Goal: Task Accomplishment & Management: Manage account settings

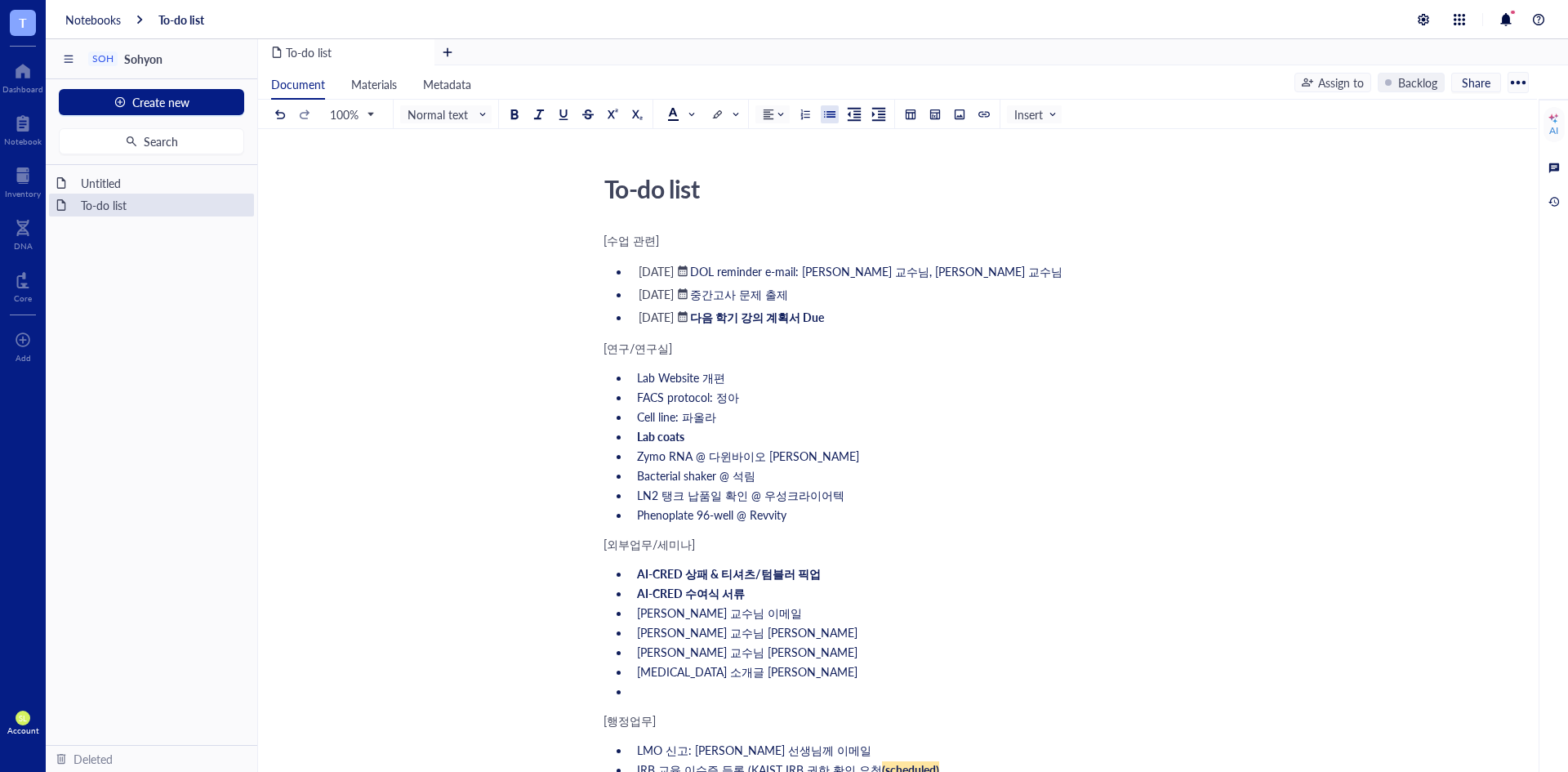
click at [1069, 361] on div "[수업 관련] ﻿ [DATE] ﻿ DOL reminder e-mail: [PERSON_NAME] 교수님, [PERSON_NAME] 교수님 ﻿ …" at bounding box center [894, 715] width 581 height 973
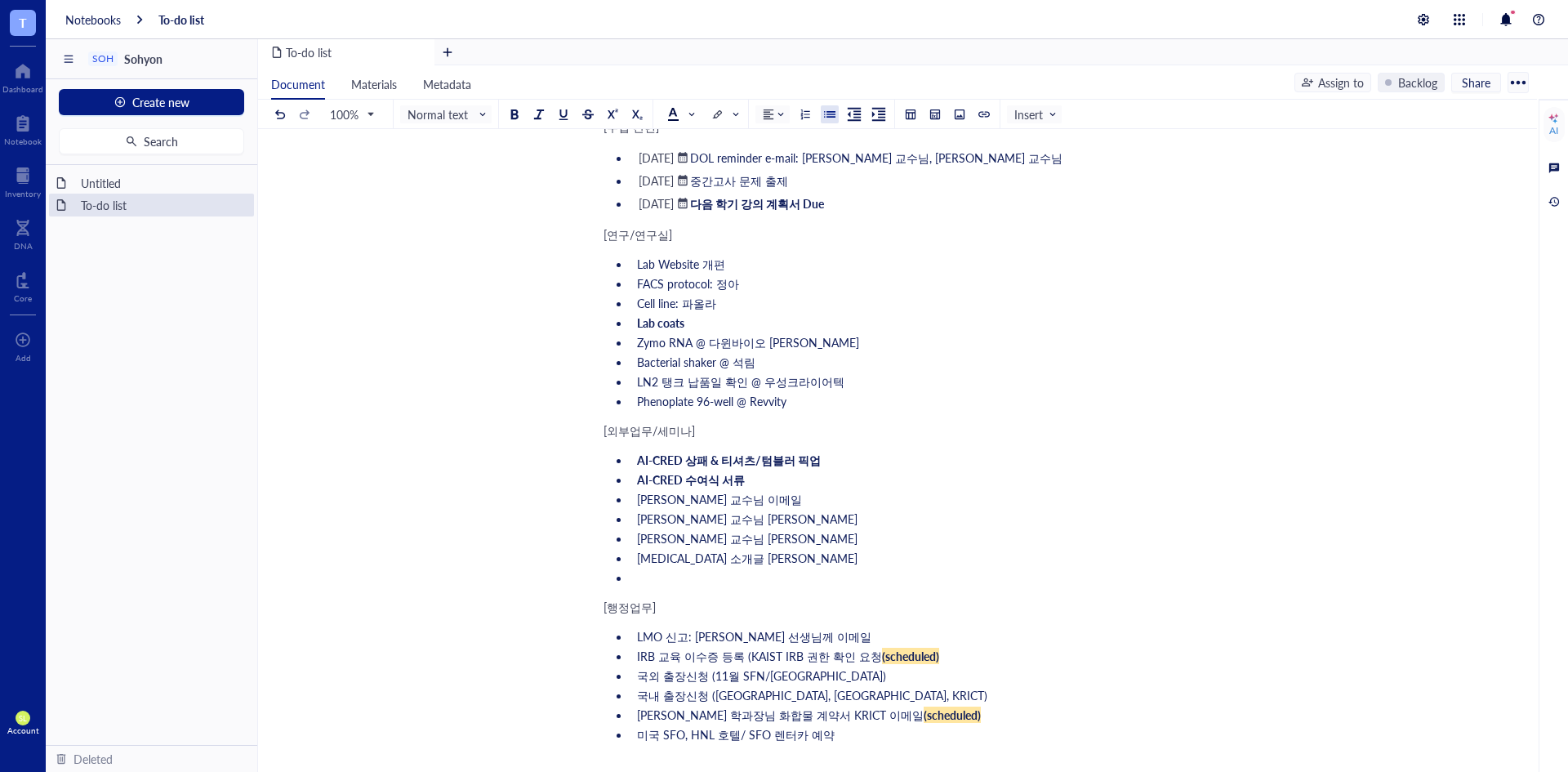
scroll to position [136, 0]
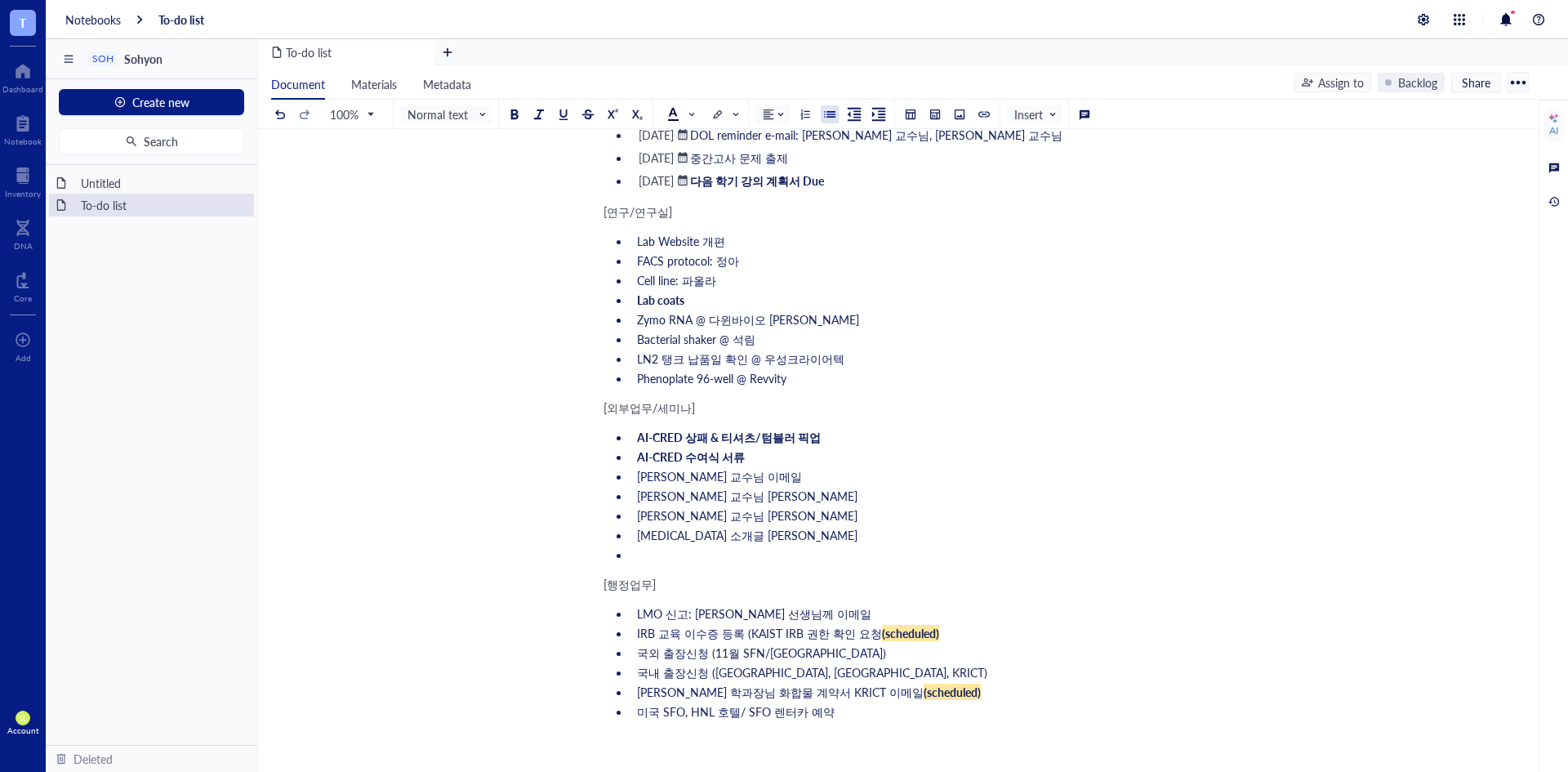
drag, startPoint x: 870, startPoint y: 637, endPoint x: 944, endPoint y: 635, distance: 74.0
click at [944, 635] on li "IRB 교육 이수증 등록 (KAIST IRB 권한 확인 요청 (scheduled)" at bounding box center [907, 632] width 554 height 16
copy li "(scheduled)"
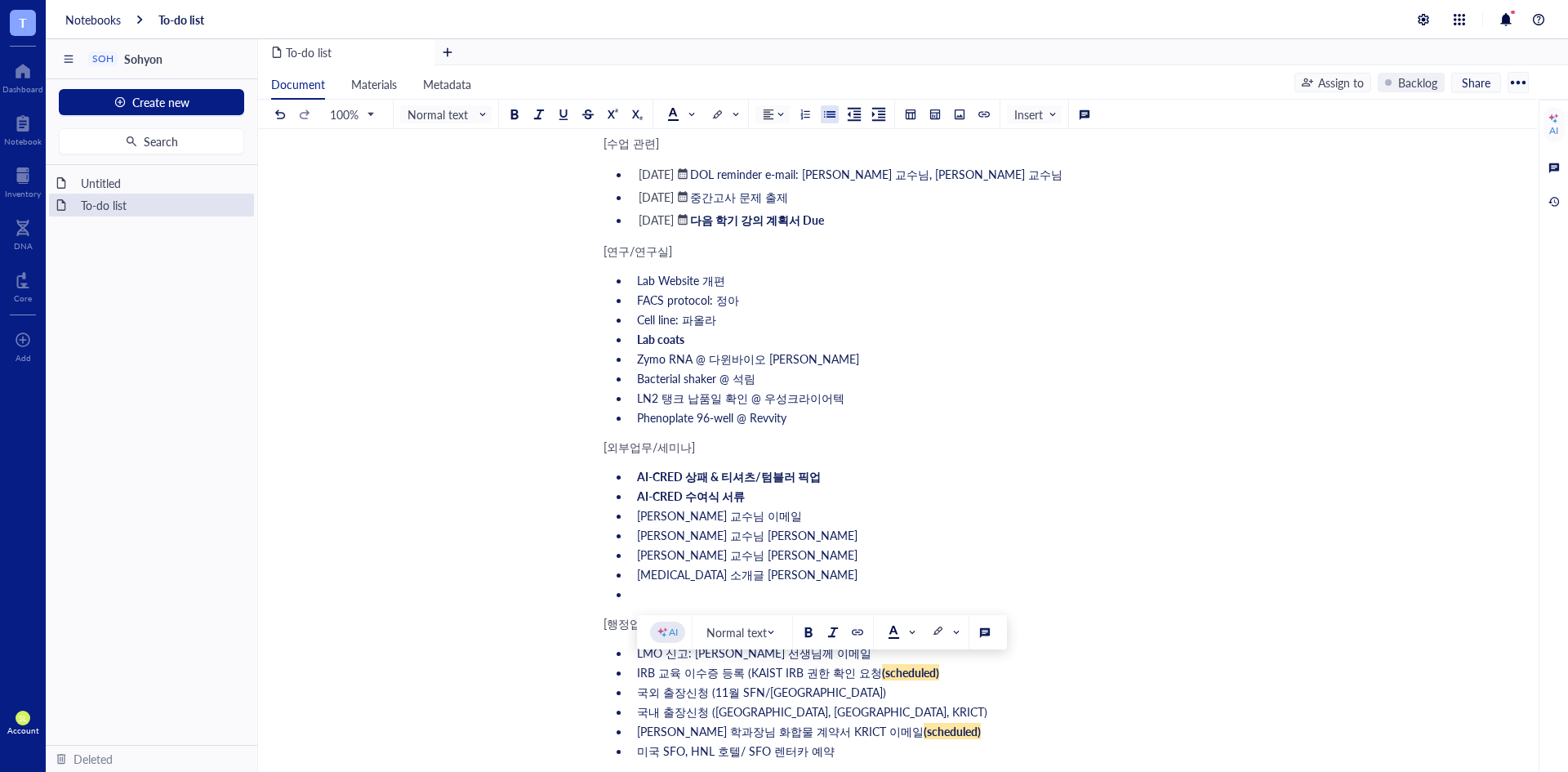
scroll to position [0, 0]
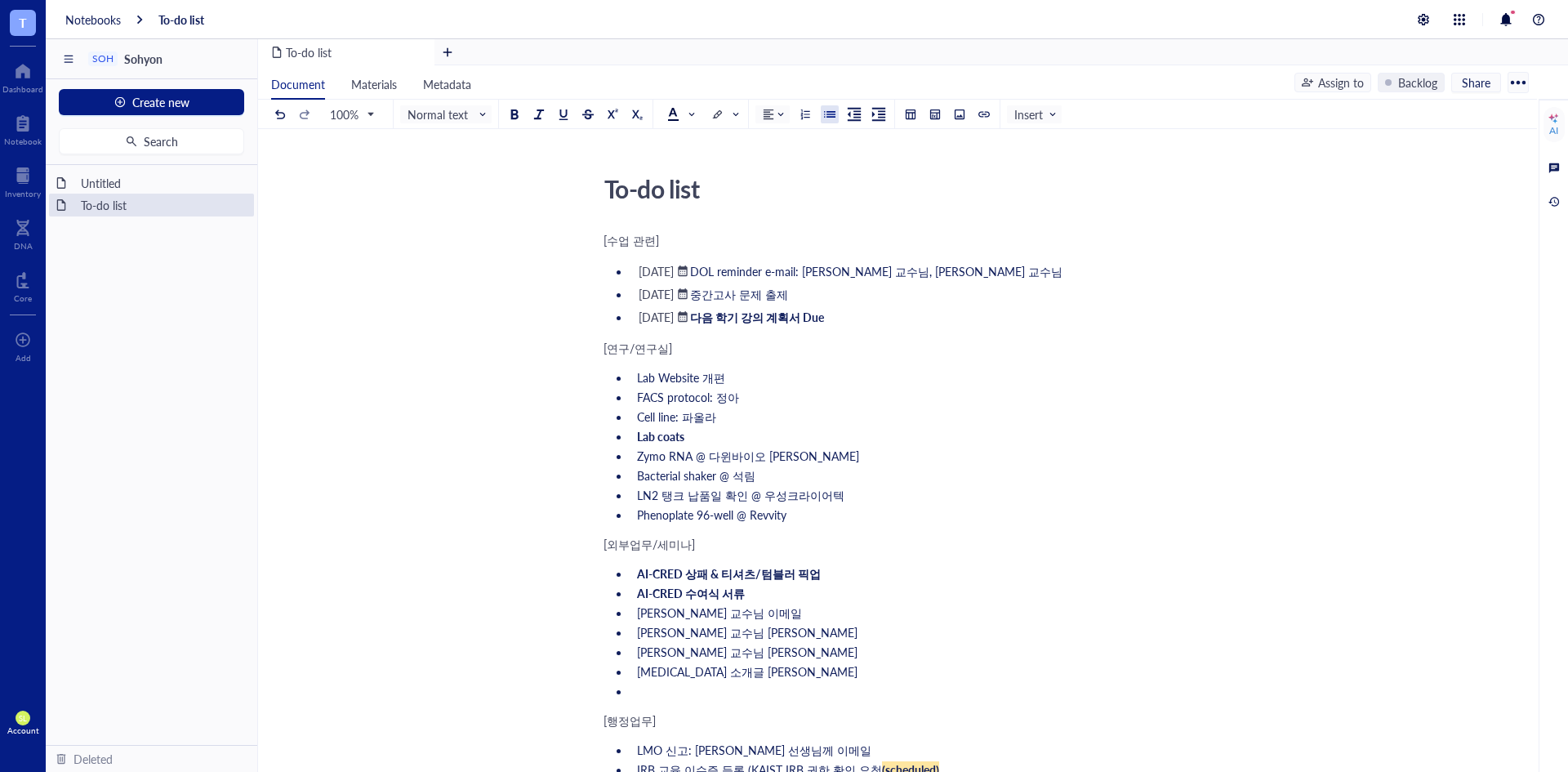
click at [1033, 269] on li "﻿ [DATE] ﻿ DOL reminder e-mail: [PERSON_NAME] 교수님, [PERSON_NAME] 교수님" at bounding box center [907, 271] width 554 height 19
drag, startPoint x: 994, startPoint y: 273, endPoint x: 1003, endPoint y: 287, distance: 16.6
click at [993, 273] on span "DOL reminder e-mail: [PERSON_NAME] 교수님, [PERSON_NAME] 교수님" at bounding box center [877, 271] width 372 height 16
click at [1006, 417] on li "Cell line: 파올라" at bounding box center [907, 416] width 554 height 16
click at [674, 295] on div "[DATE]" at bounding box center [657, 294] width 36 height 14
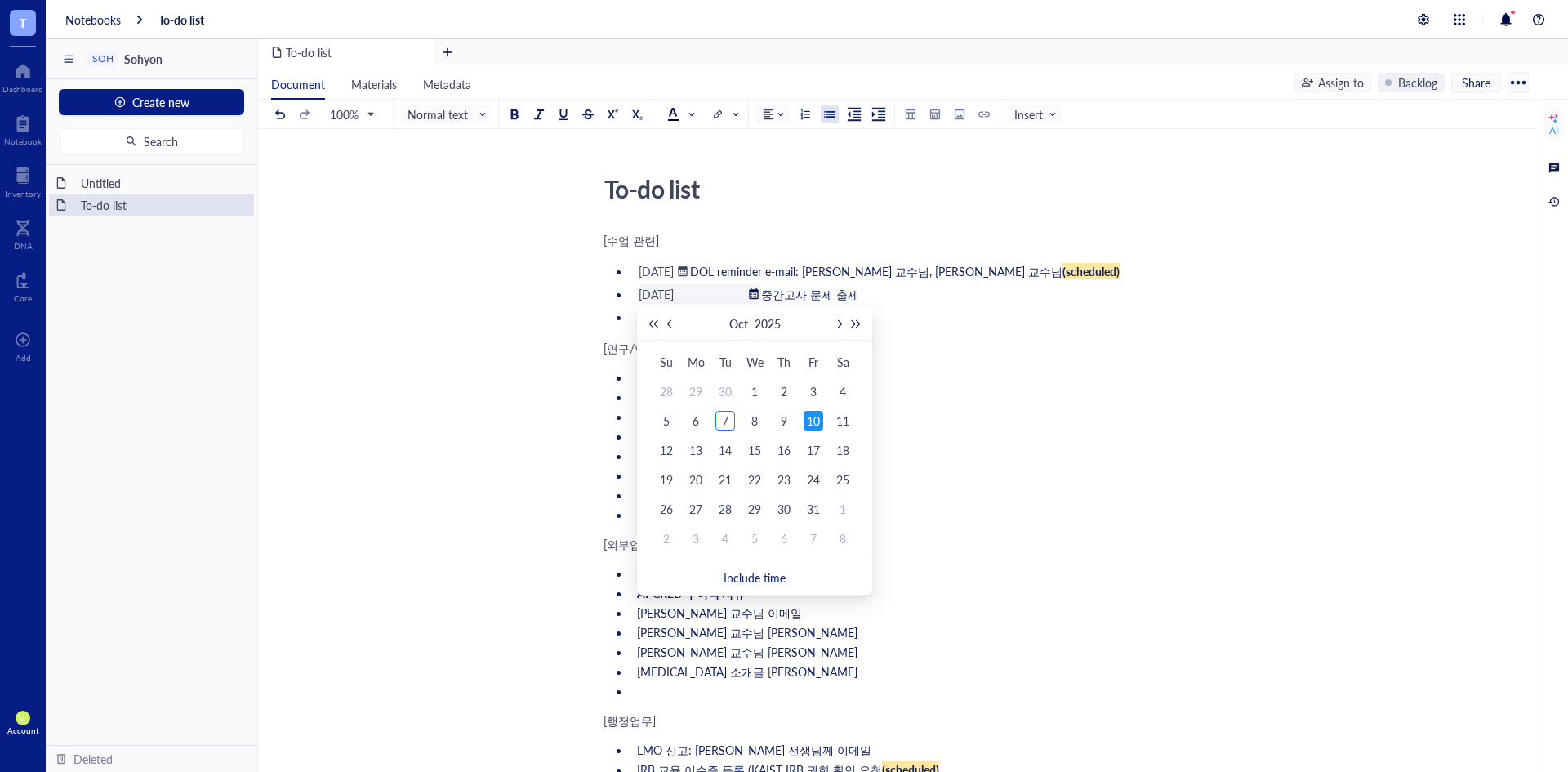
click at [692, 295] on input "[DATE]" at bounding box center [691, 294] width 106 height 14
click at [886, 301] on li "﻿ [DATE] ﻿ 중간고사 문제 출제" at bounding box center [907, 294] width 554 height 19
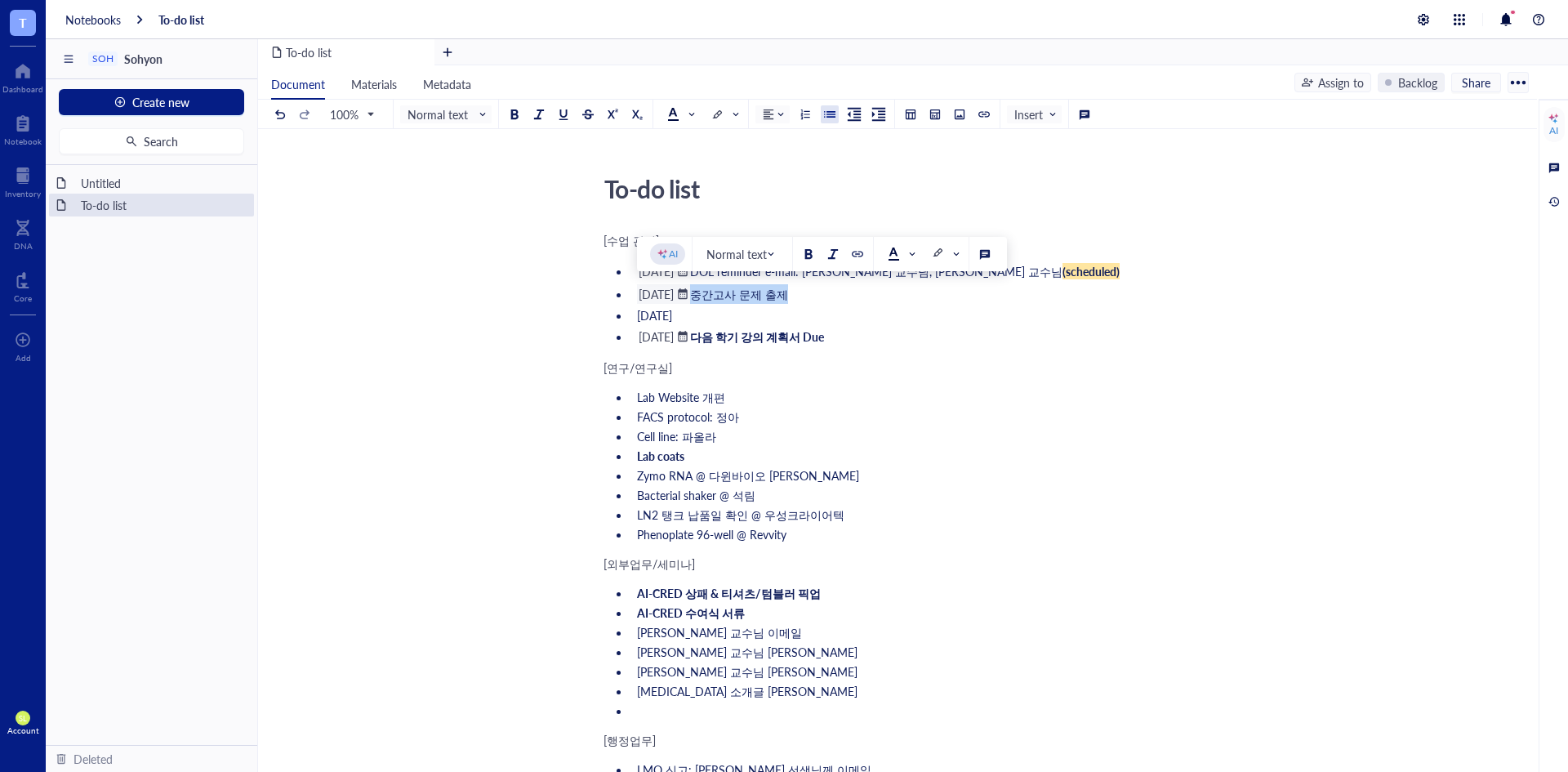
drag, startPoint x: 638, startPoint y: 290, endPoint x: 856, endPoint y: 292, distance: 218.0
click at [856, 292] on li "﻿ [DATE] ﻿ 중간고사 문제 출제" at bounding box center [907, 294] width 554 height 19
drag, startPoint x: 866, startPoint y: 292, endPoint x: 1048, endPoint y: 278, distance: 182.5
click at [1048, 278] on ul "﻿ [DATE] ﻿ DOL reminder e-mail: [PERSON_NAME] 교수님, [PERSON_NAME] 교수님 (scheduled…" at bounding box center [894, 304] width 581 height 91
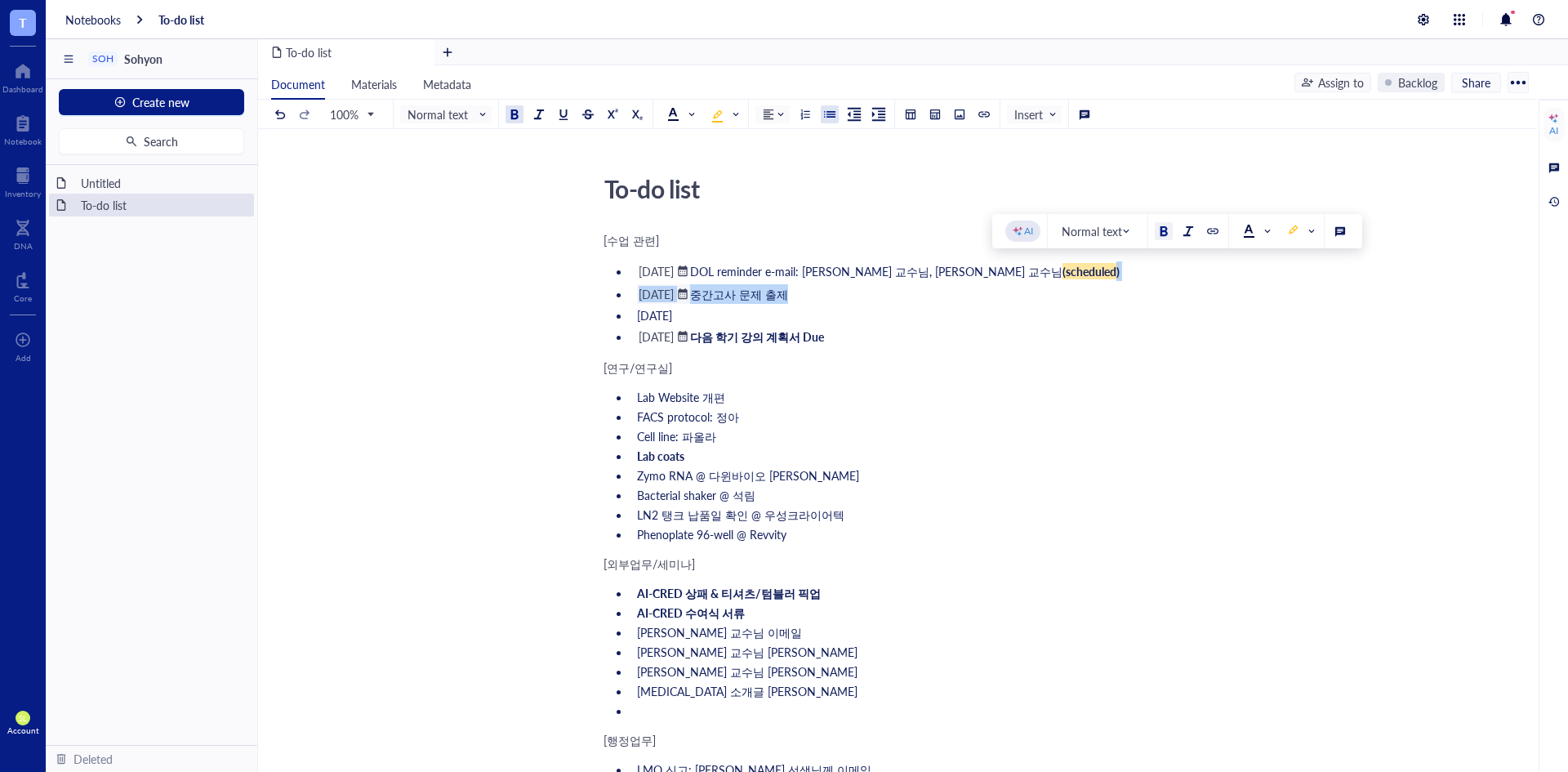
copy ul ") ﻿ [DATE] ﻿ 중간고사 문제 출제"
click at [672, 315] on span "[DATE]" at bounding box center [655, 315] width 36 height 16
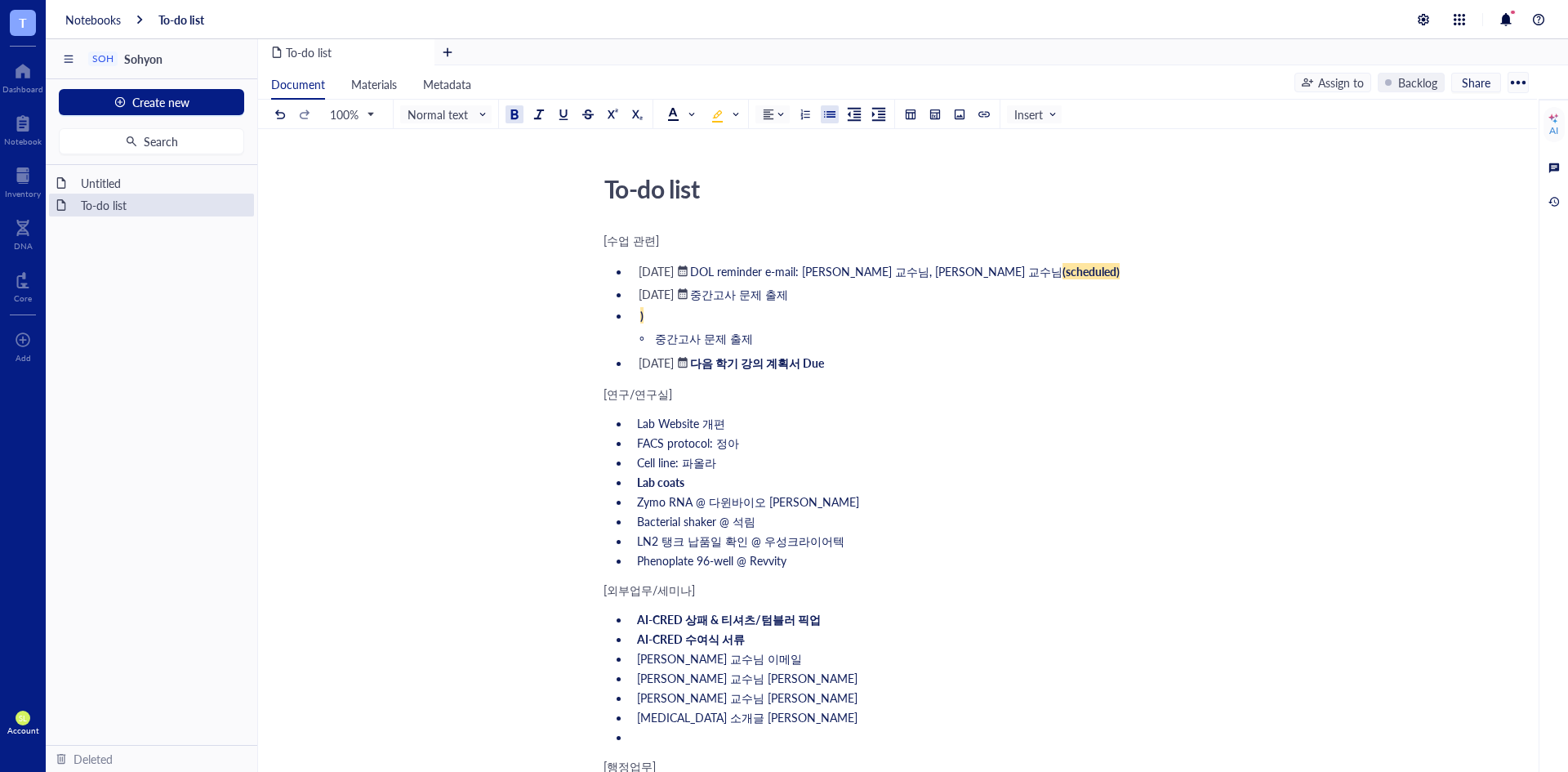
click at [698, 317] on li ")" at bounding box center [907, 315] width 554 height 16
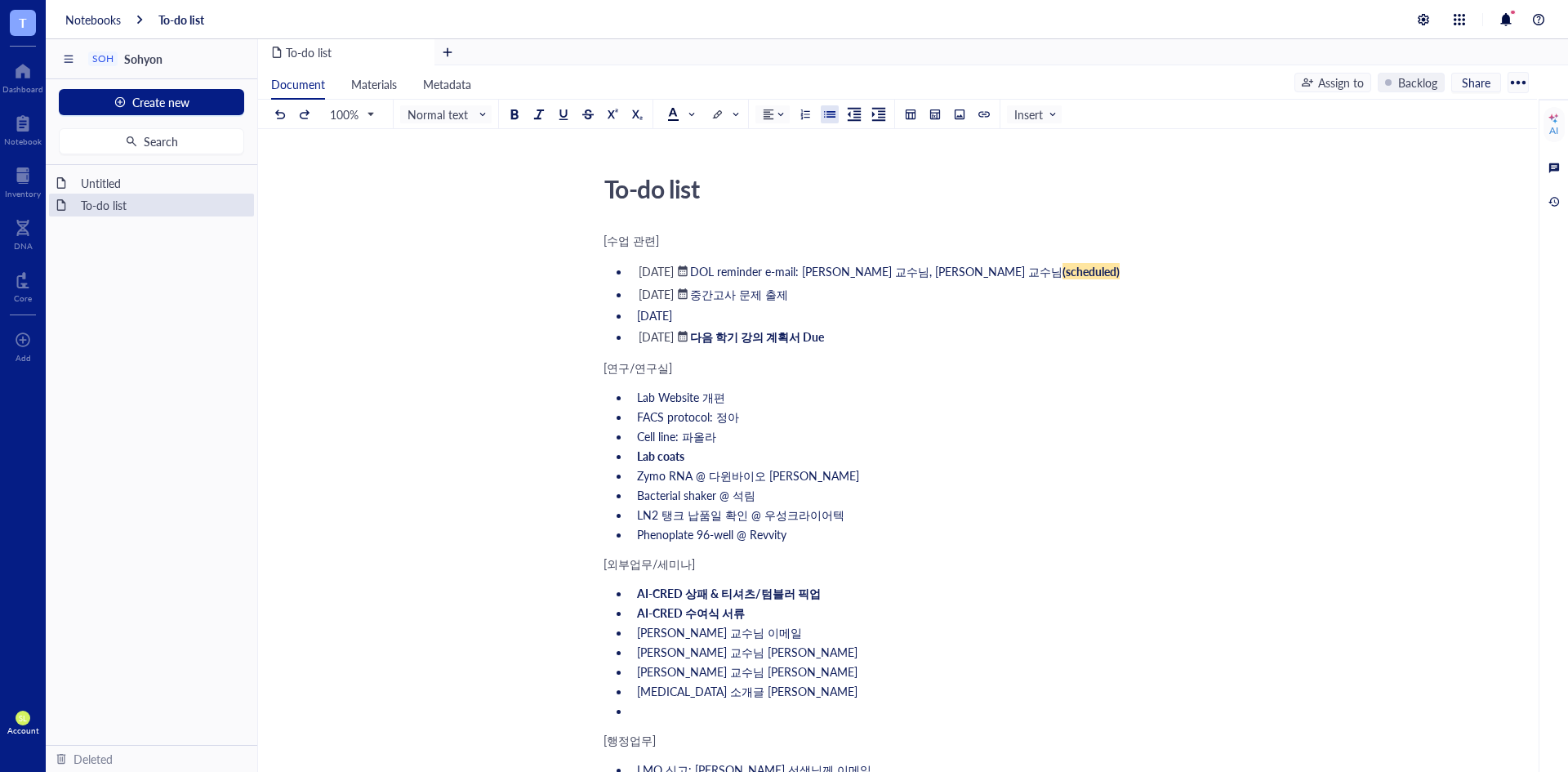
click at [672, 317] on span "[DATE]" at bounding box center [655, 315] width 36 height 16
drag, startPoint x: 761, startPoint y: 317, endPoint x: 624, endPoint y: 317, distance: 137.0
click at [624, 317] on ul "﻿ [DATE] ﻿ DOL reminder e-mail: [PERSON_NAME] 교수님, [PERSON_NAME] 교수님 (scheduled…" at bounding box center [894, 304] width 581 height 91
click at [663, 308] on div "Set date" at bounding box center [667, 317] width 59 height 19
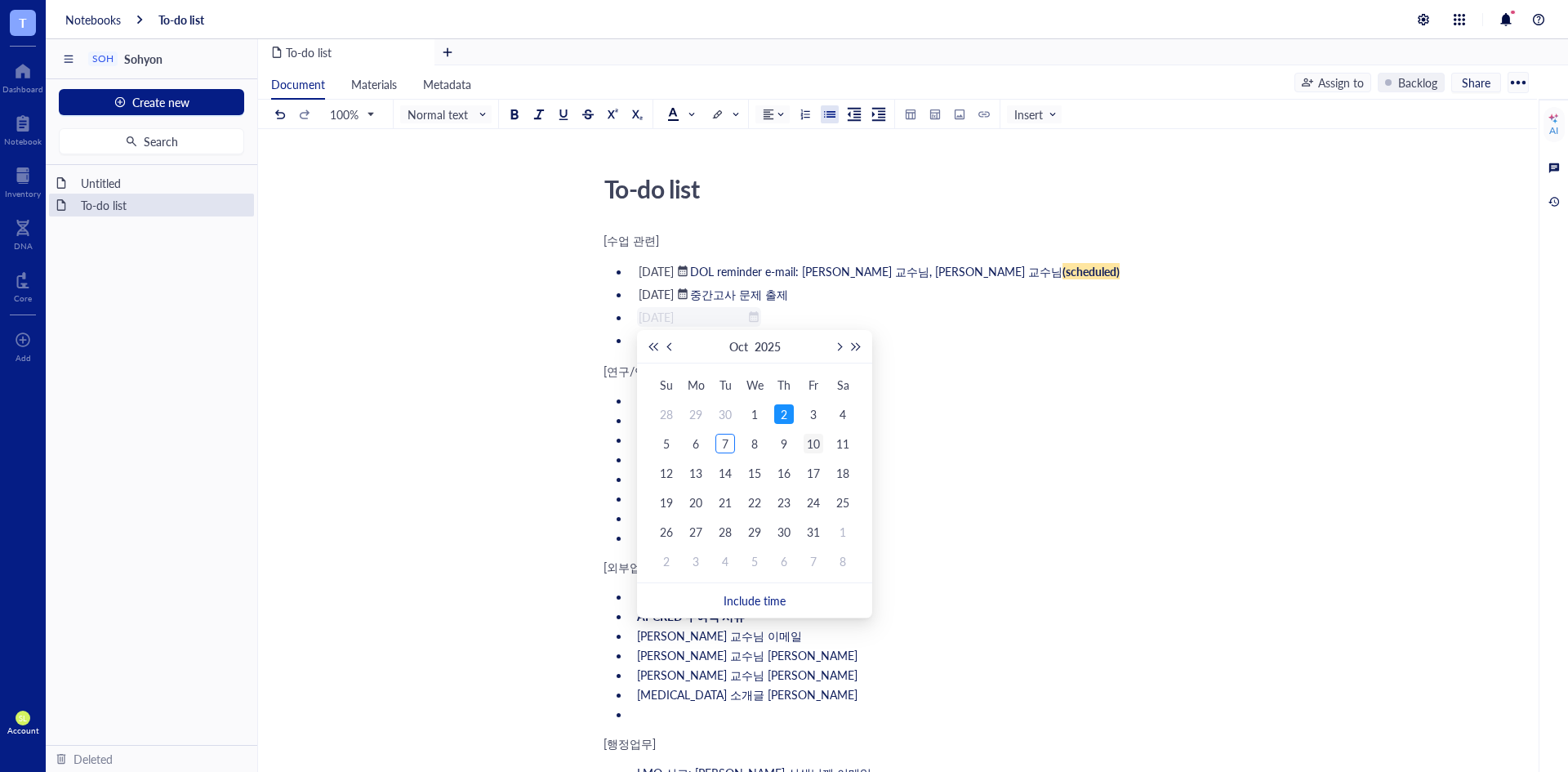
type input "[DATE]"
click at [805, 444] on div "10" at bounding box center [813, 444] width 19 height 19
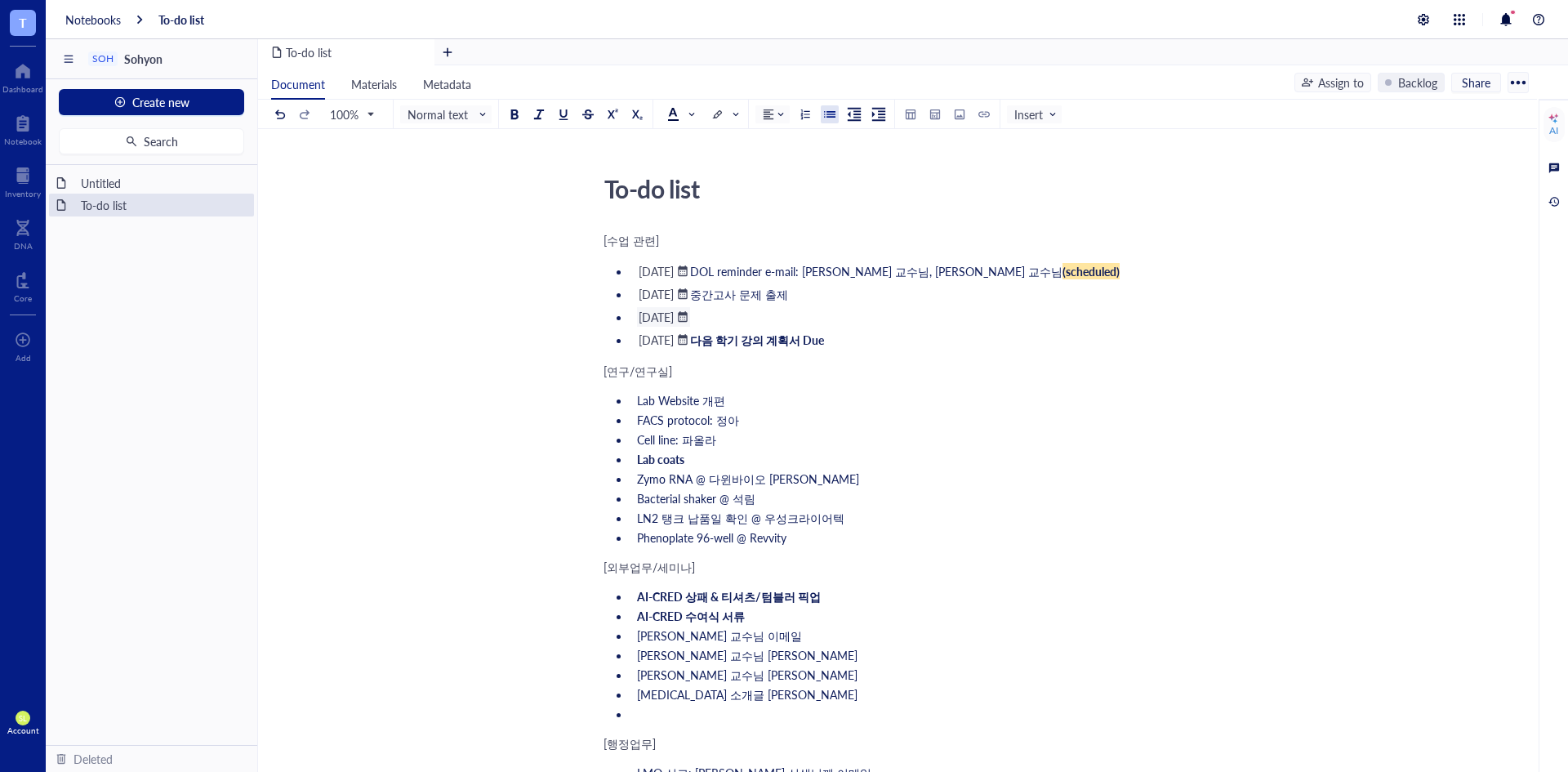
click at [778, 318] on li "﻿ [DATE] ﻿ ﻿" at bounding box center [907, 317] width 554 height 19
click at [765, 315] on li "﻿ [DATE] ﻿ ﻿" at bounding box center [907, 317] width 554 height 19
click at [755, 318] on li "﻿ [DATE] ﻿ ﻿" at bounding box center [907, 317] width 554 height 19
click at [689, 315] on div at bounding box center [683, 317] width 12 height 12
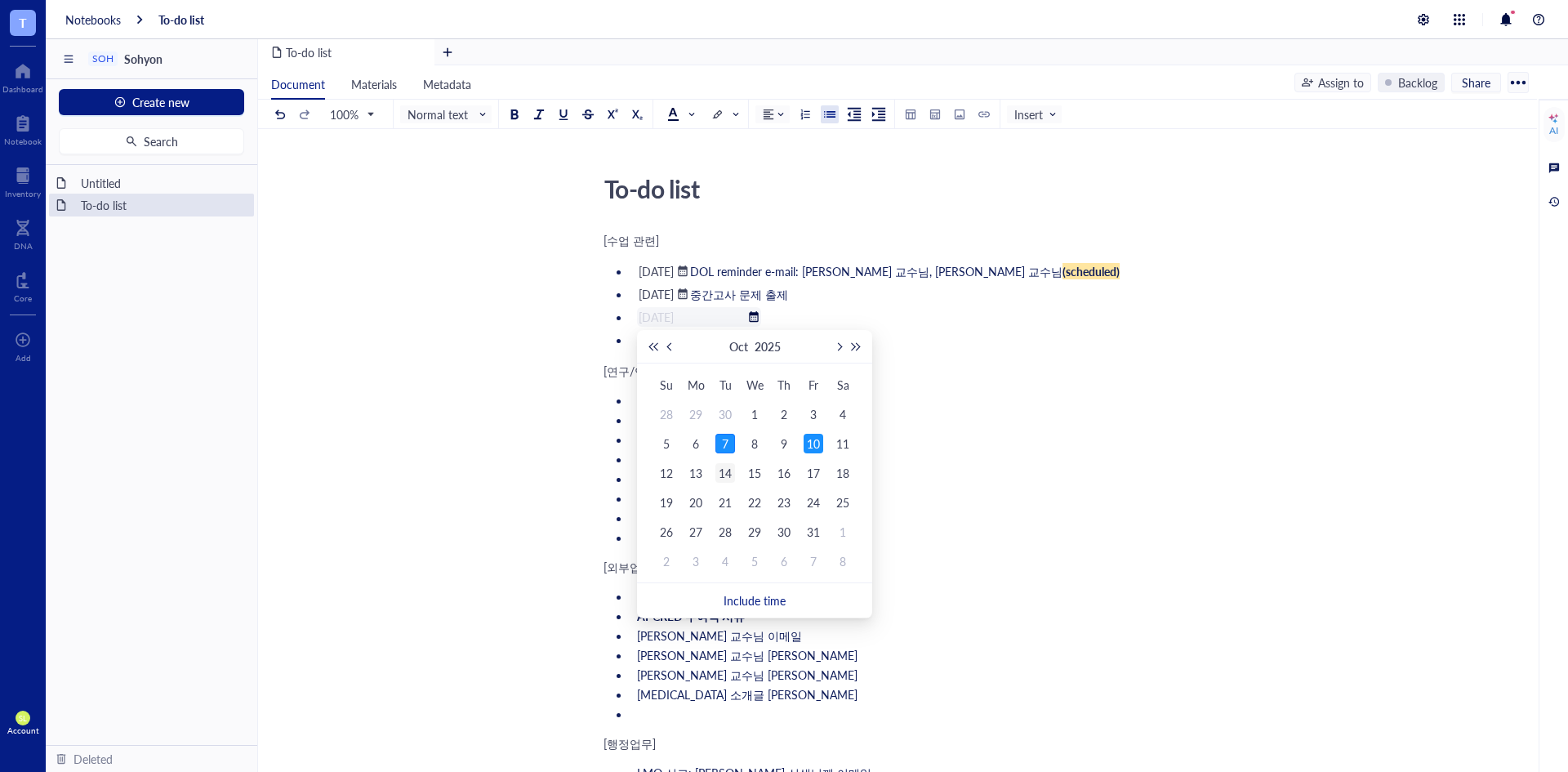
type input "[DATE]"
click at [723, 472] on div "14" at bounding box center [725, 472] width 19 height 19
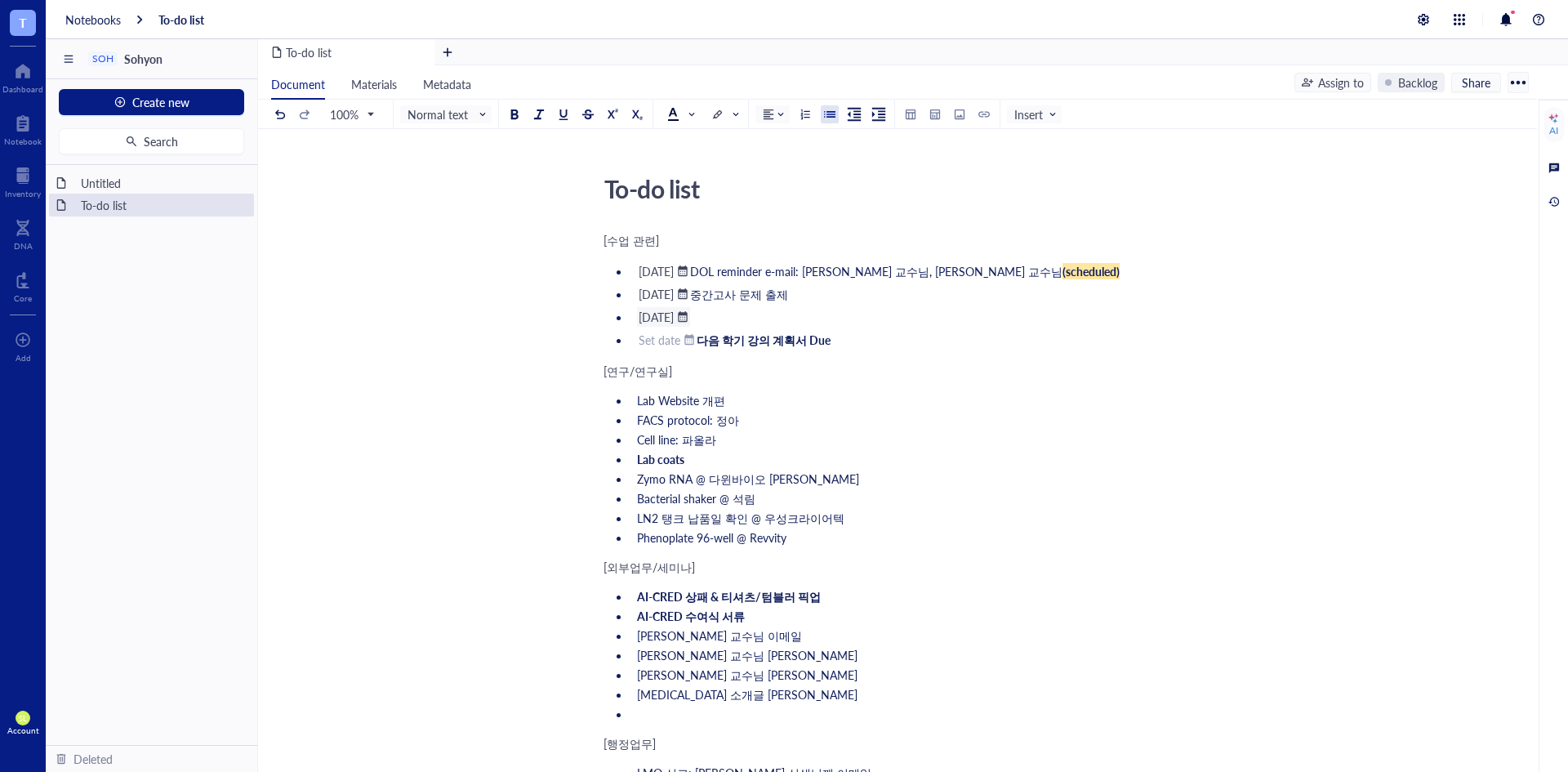
click at [781, 319] on li "﻿ [DATE] ﻿ ﻿" at bounding box center [907, 317] width 554 height 19
click at [783, 317] on li "﻿ [DATE] ﻿ ﻿" at bounding box center [907, 317] width 554 height 19
click at [689, 322] on div at bounding box center [683, 317] width 12 height 12
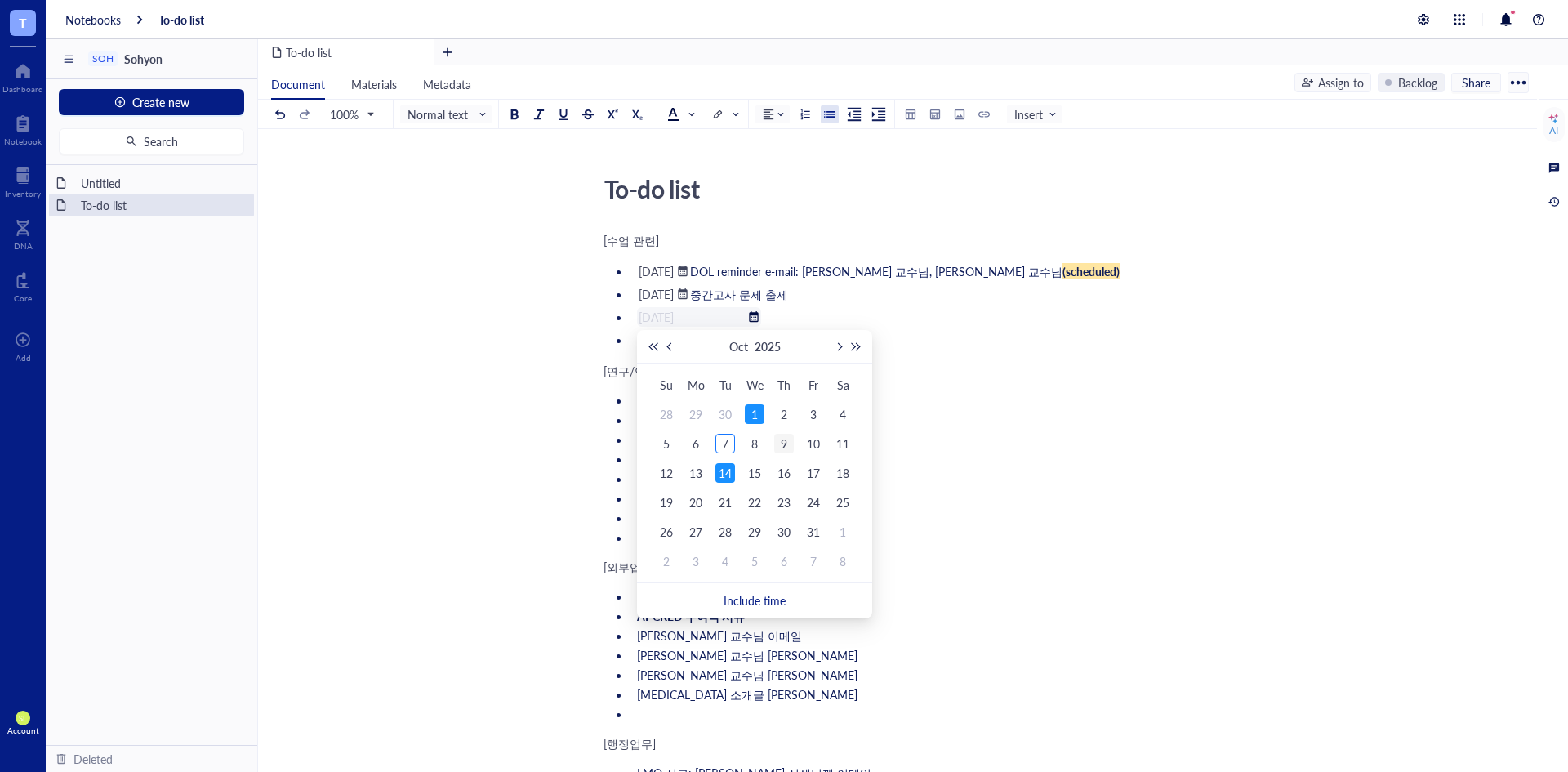
type input "[DATE]"
click at [776, 444] on div "9" at bounding box center [784, 444] width 19 height 19
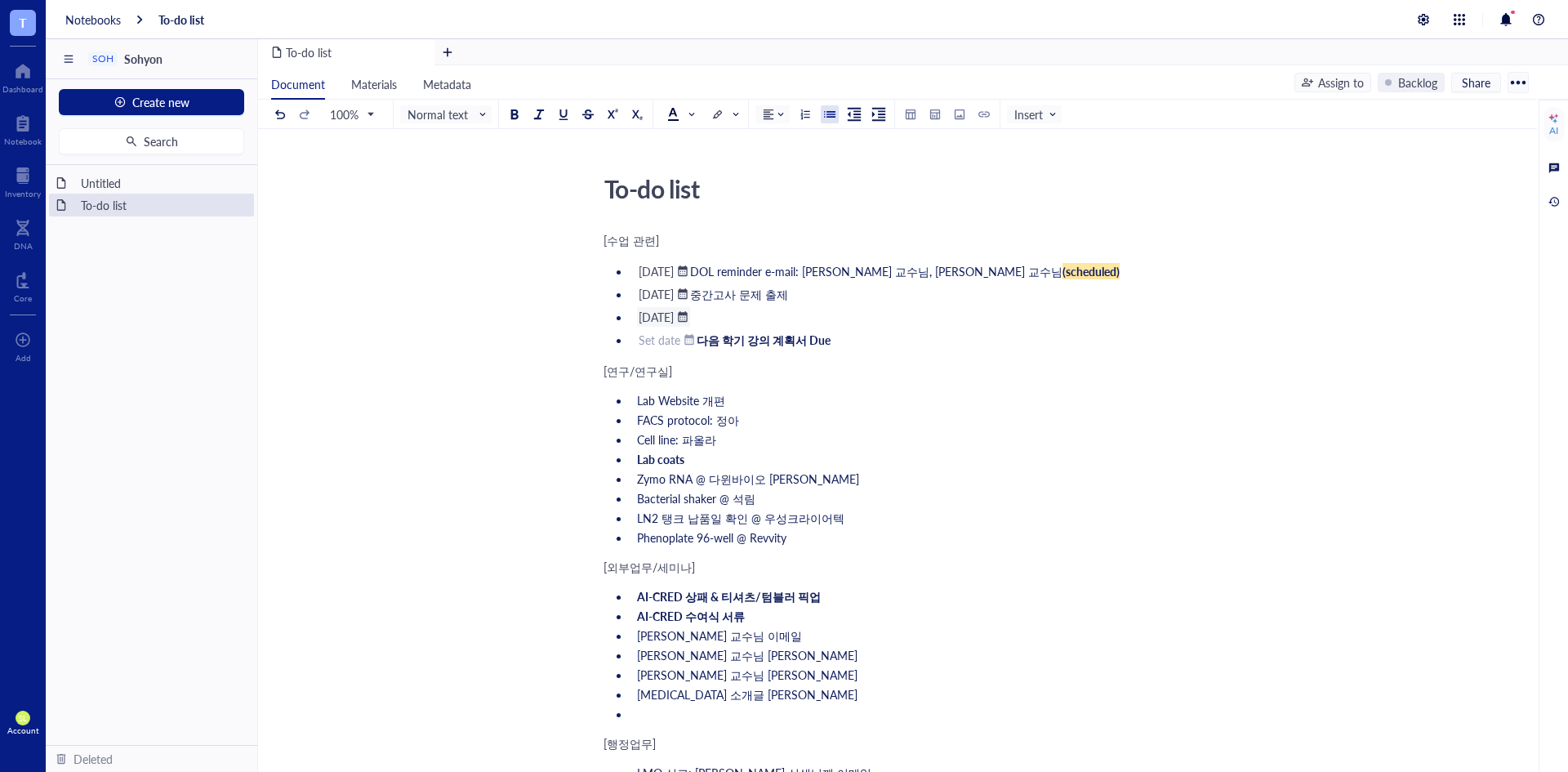
click at [778, 312] on li "﻿ [DATE] ﻿ ﻿" at bounding box center [907, 317] width 554 height 19
click at [776, 317] on li "﻿ [DATE] ﻿ ﻿" at bounding box center [907, 317] width 554 height 19
click at [798, 317] on li "﻿ [DATE] ﻿ ﻿" at bounding box center [907, 317] width 554 height 19
click at [847, 294] on li "﻿ [DATE] ﻿ 중간고사 문제 출제" at bounding box center [907, 294] width 554 height 19
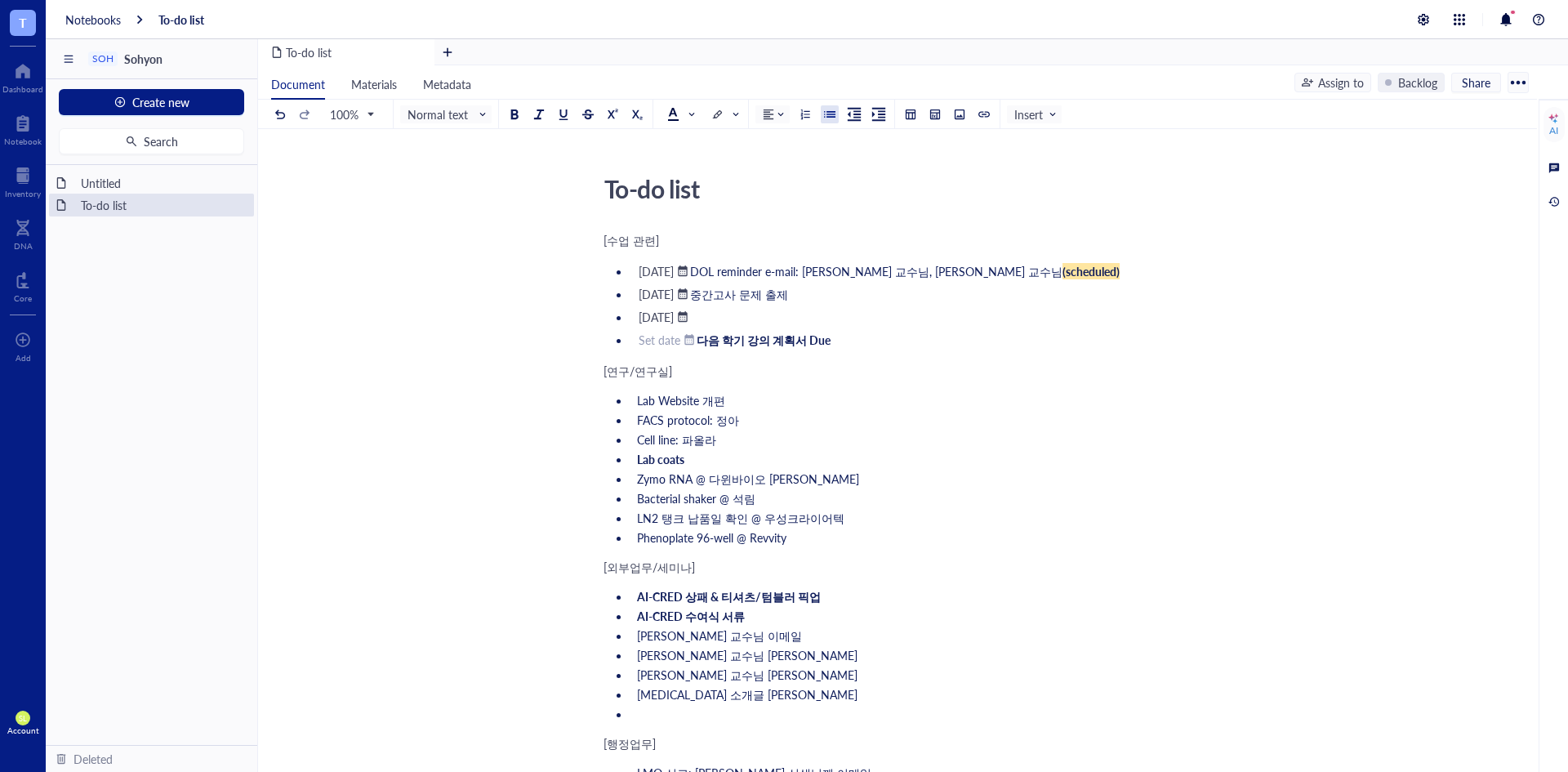
click at [838, 323] on li "﻿ [DATE] ﻿ ﻿" at bounding box center [907, 317] width 554 height 19
click at [836, 322] on li "﻿ [DATE] ﻿ ﻿" at bounding box center [907, 317] width 554 height 19
drag, startPoint x: 774, startPoint y: 324, endPoint x: 740, endPoint y: 316, distance: 34.9
click at [768, 325] on li "﻿ [DATE] ﻿ ﻿" at bounding box center [907, 317] width 554 height 19
click at [740, 316] on li "﻿ [DATE] ﻿ ﻿" at bounding box center [907, 317] width 554 height 19
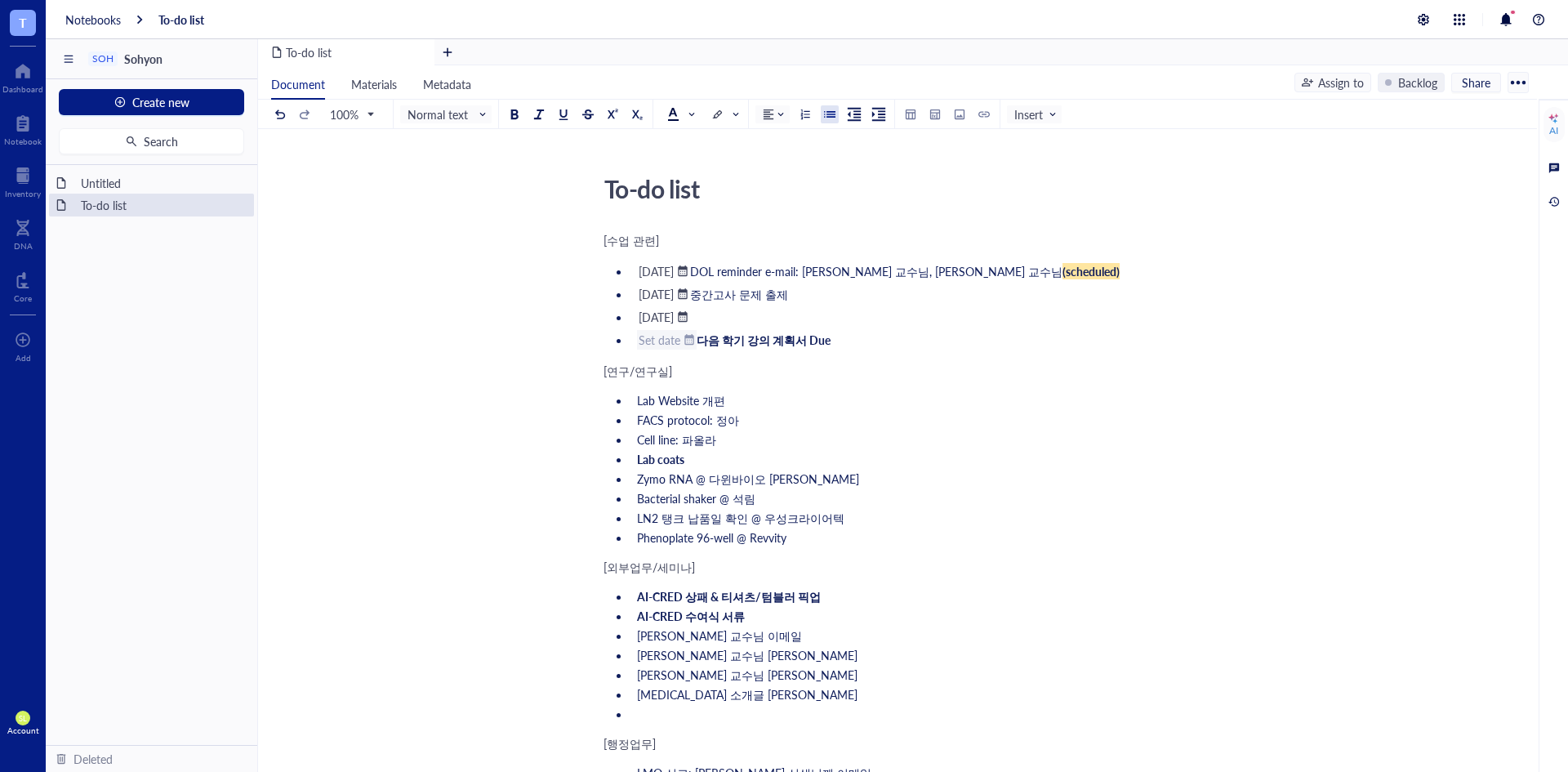
click at [692, 339] on div at bounding box center [690, 340] width 12 height 12
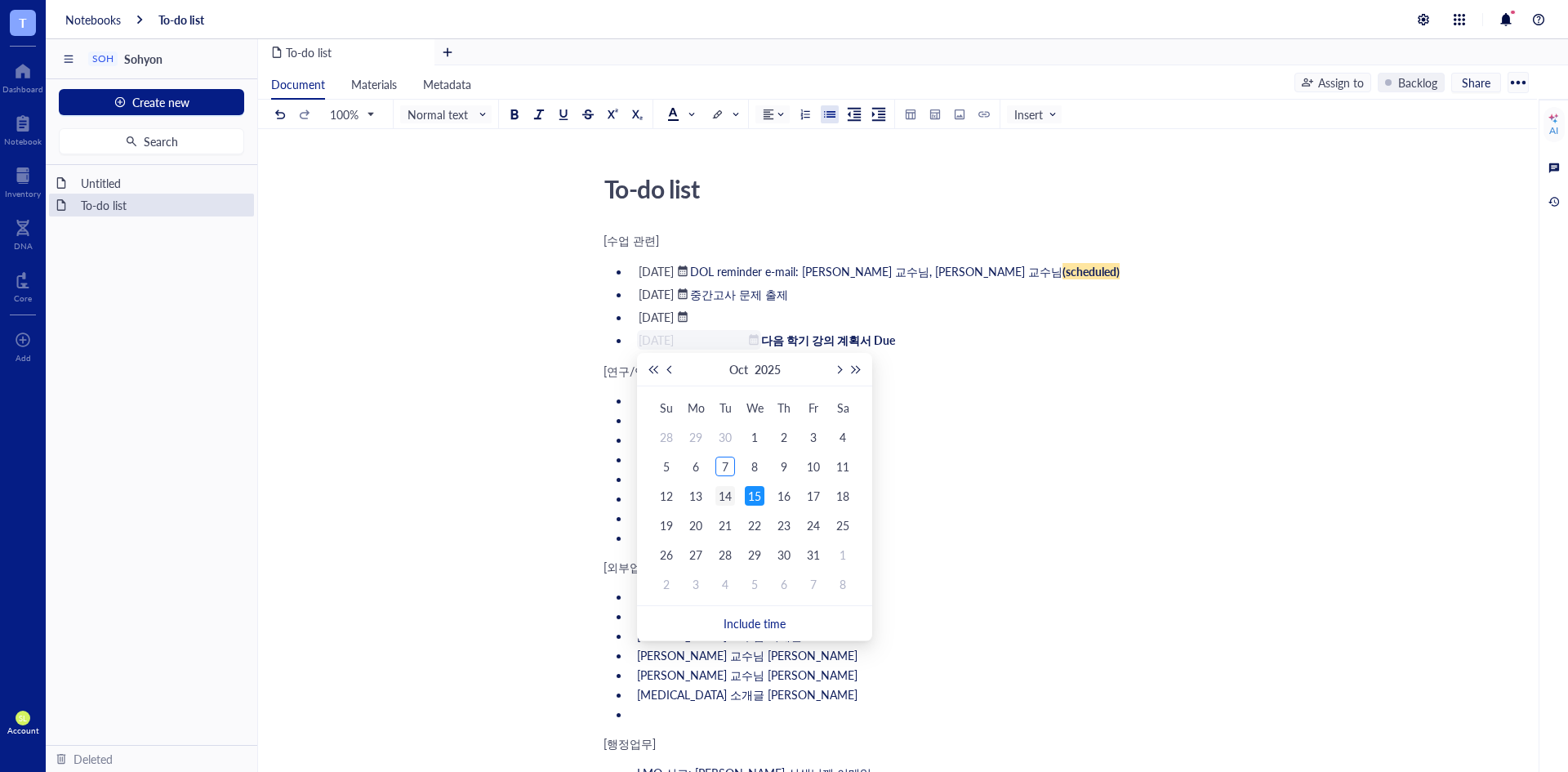
type input "[DATE]"
click at [723, 505] on td "14" at bounding box center [725, 495] width 30 height 30
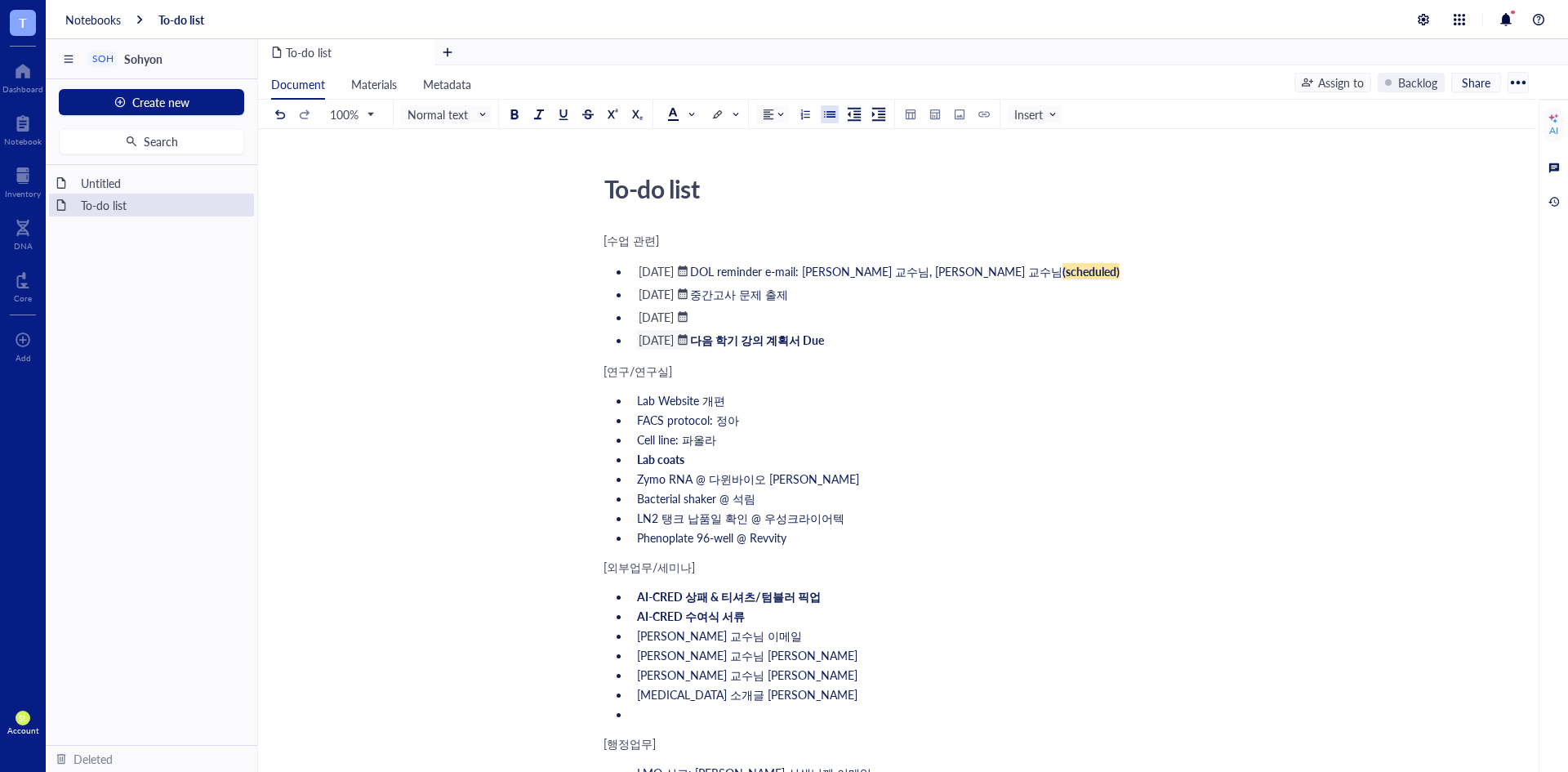
click at [767, 322] on li "﻿ [DATE] ﻿ ﻿" at bounding box center [907, 317] width 554 height 19
click at [790, 321] on li "﻿ [DATE] ﻿ ﻿" at bounding box center [907, 317] width 554 height 19
click at [793, 321] on li "﻿ [DATE] ﻿ ﻿" at bounding box center [907, 317] width 554 height 19
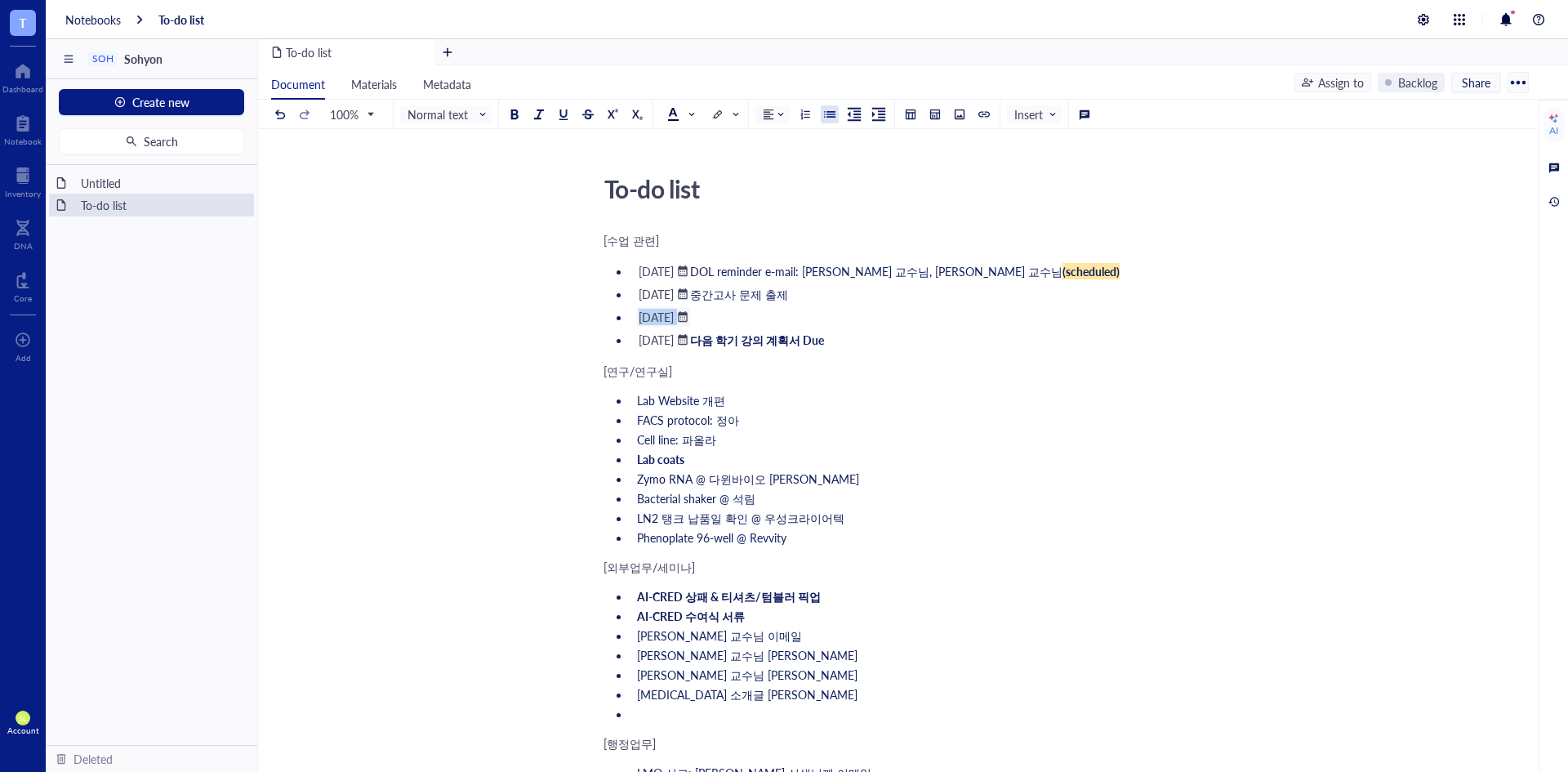
click at [690, 320] on div "[DATE]" at bounding box center [663, 317] width 53 height 19
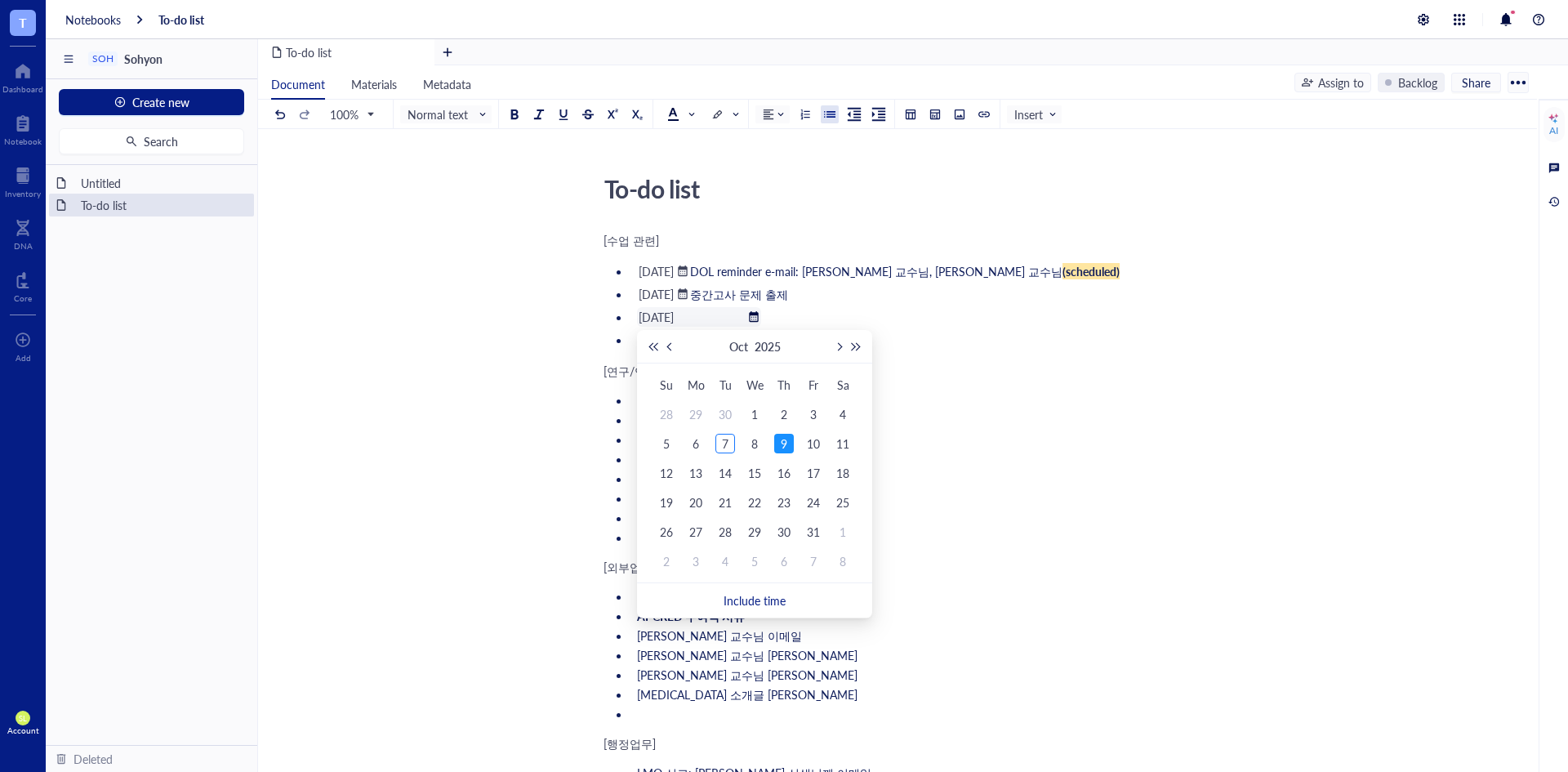
click at [773, 316] on li "﻿ [DATE] ﻿ ﻿" at bounding box center [907, 317] width 554 height 19
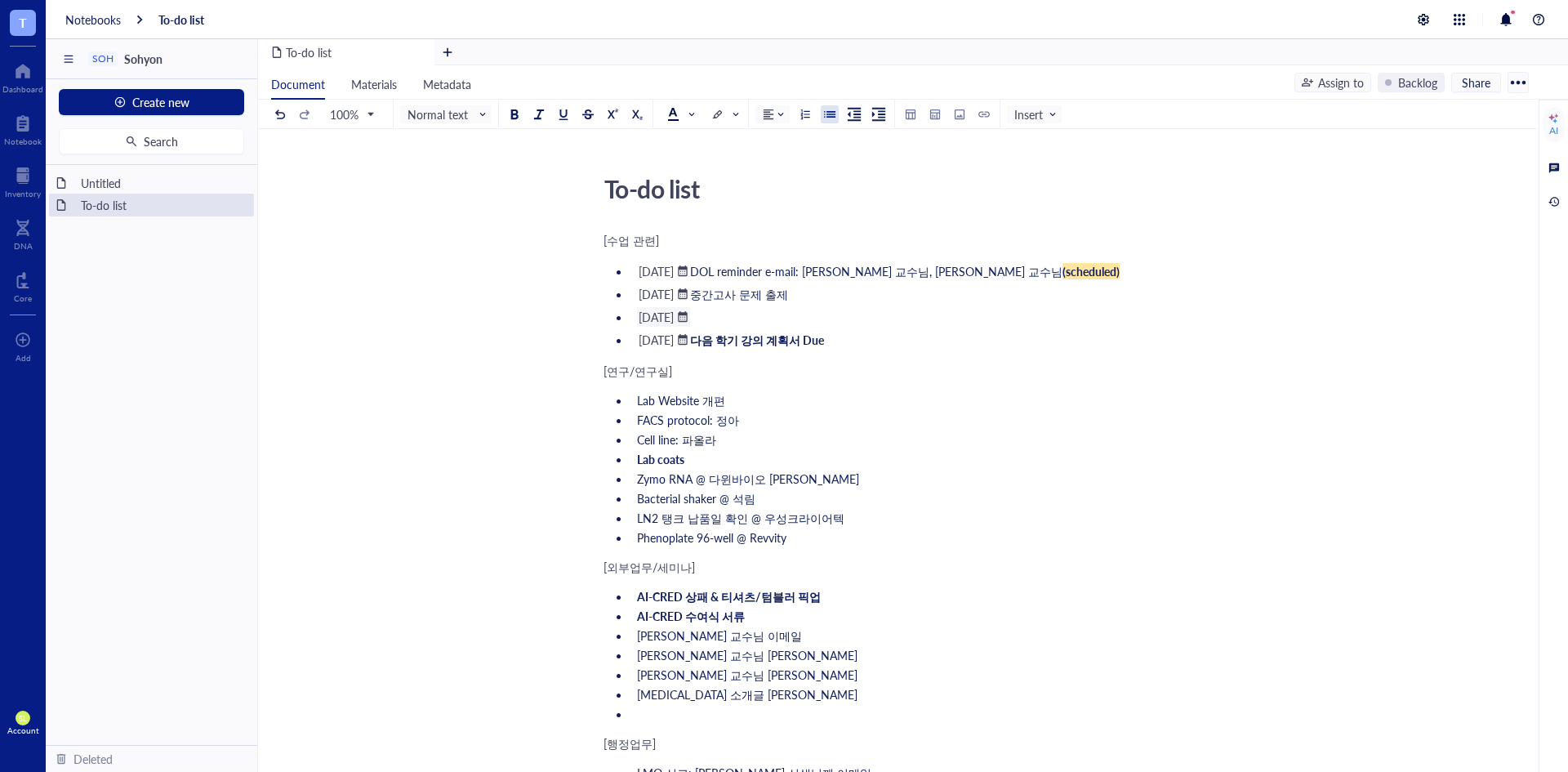
click at [773, 316] on li "﻿ [DATE] ﻿ ﻿" at bounding box center [907, 317] width 554 height 19
click at [856, 295] on li "﻿ [DATE] ﻿ 중간고사 문제 출제" at bounding box center [907, 294] width 554 height 19
click at [786, 317] on li "﻿ [DATE] ﻿ ﻿" at bounding box center [907, 317] width 554 height 19
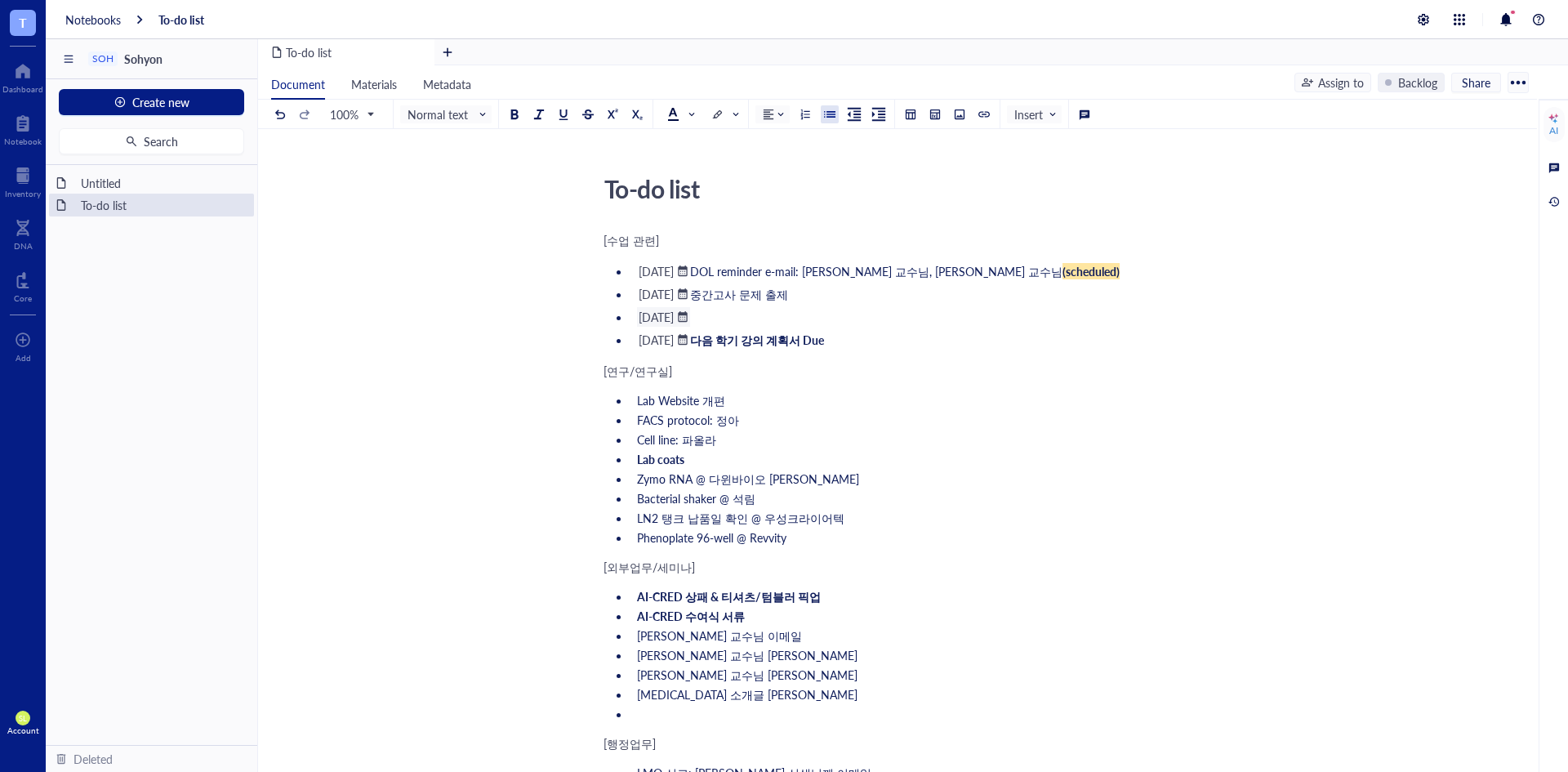
click at [786, 317] on li "﻿ [DATE] ﻿ ﻿" at bounding box center [907, 317] width 554 height 19
click at [778, 322] on li "﻿ [DATE] ﻿ ﻿" at bounding box center [907, 317] width 554 height 19
click at [778, 322] on li "﻿ [DATE] ﻿ ﻿" at bounding box center [907, 317] width 554 height 19
click at [779, 322] on li "﻿ [DATE] ﻿ ﻿" at bounding box center [907, 317] width 554 height 19
drag, startPoint x: 742, startPoint y: 317, endPoint x: 845, endPoint y: 317, distance: 103.0
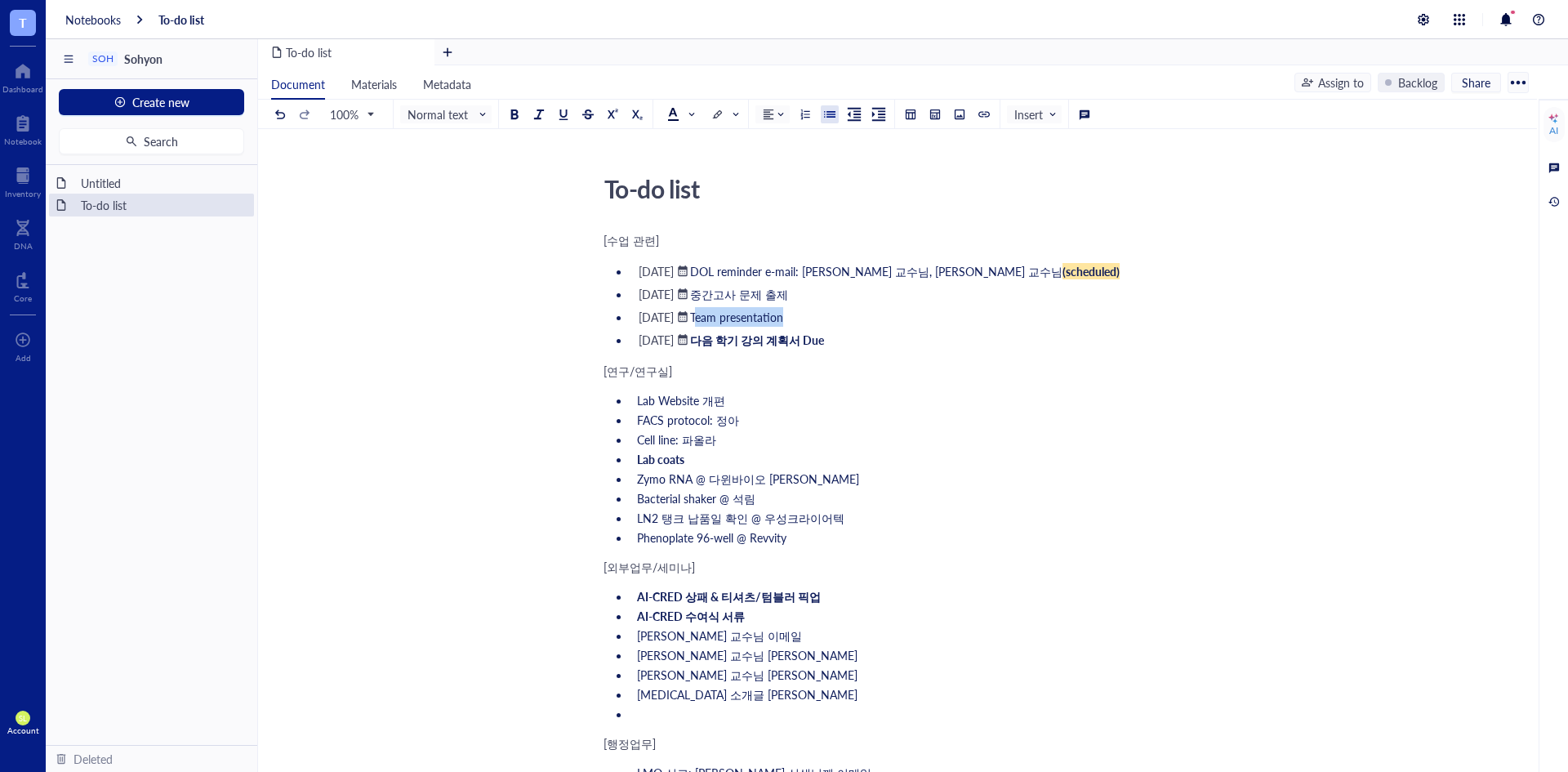
click at [845, 317] on li "﻿ [DATE] ﻿ Team presentation" at bounding box center [907, 317] width 554 height 19
click at [916, 390] on ul "Lab Website 개편 FACS protocol: 정아 Cell line: 파올라 Lab coats Zymo RNA @ 다윈바이오 이진욱 …" at bounding box center [894, 468] width 581 height 160
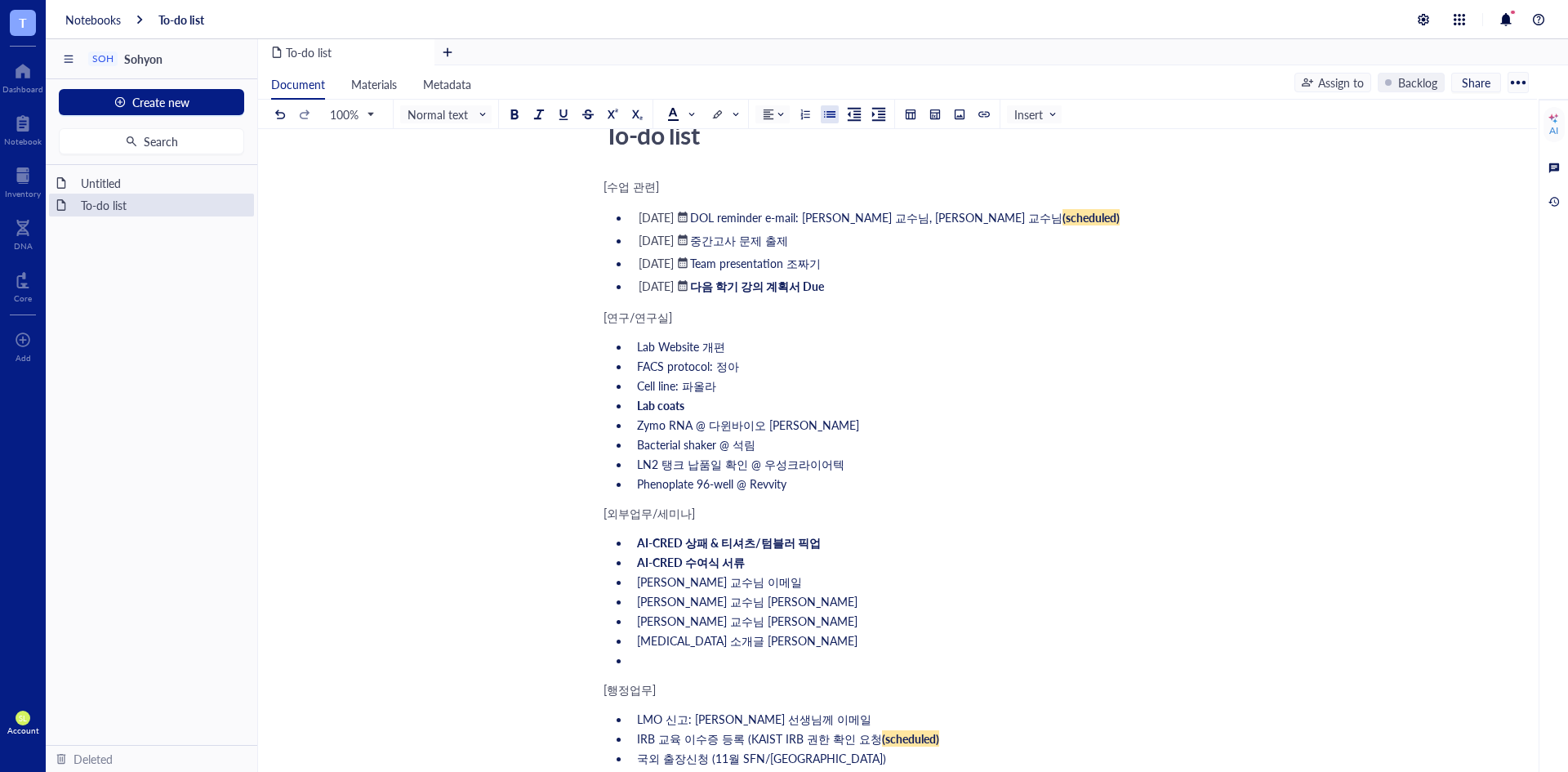
scroll to position [55, 0]
click at [663, 264] on div "[DATE]" at bounding box center [657, 262] width 36 height 14
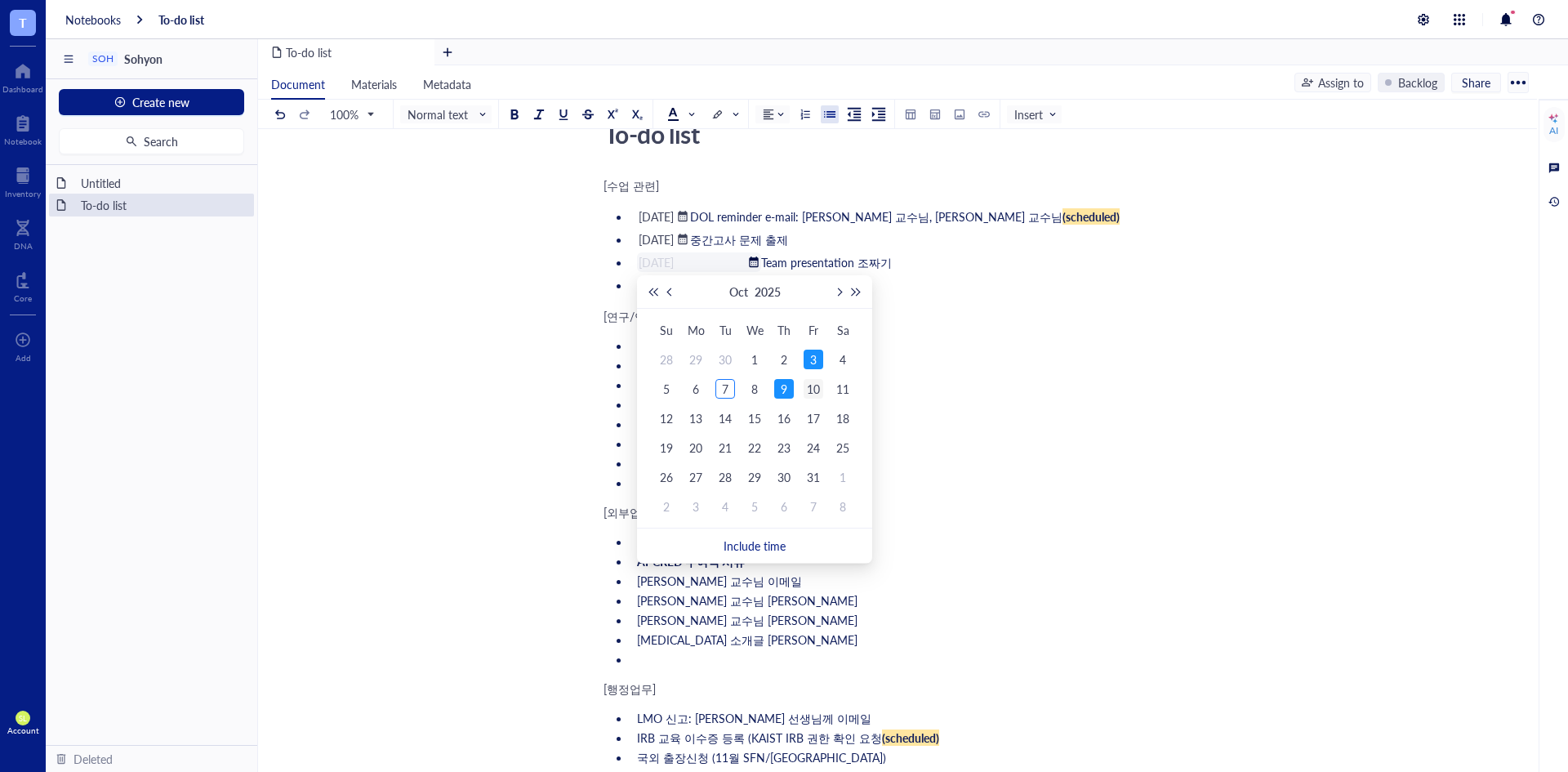
type input "[DATE]"
click at [810, 394] on div "10" at bounding box center [813, 389] width 19 height 19
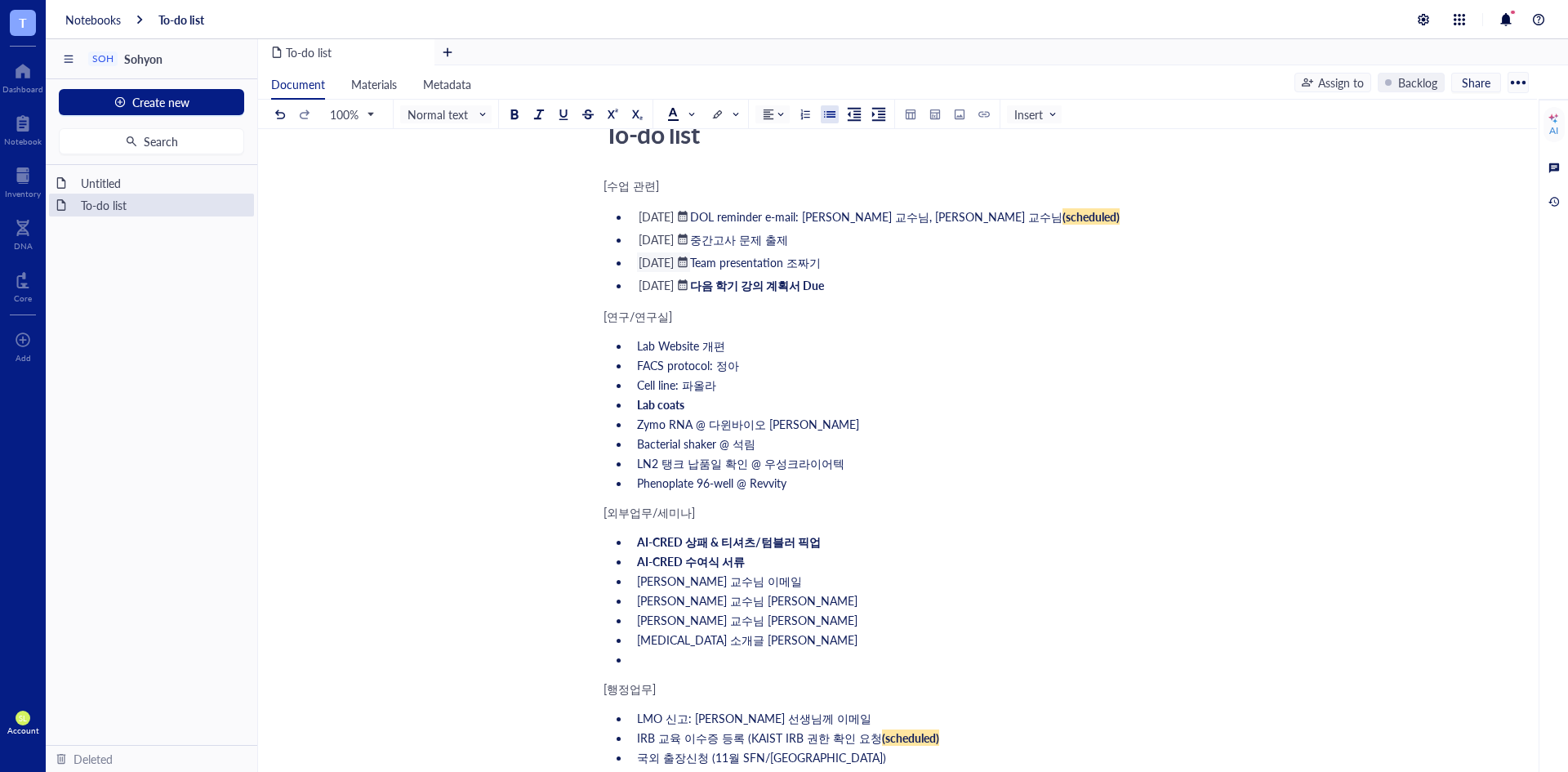
click at [885, 271] on li "﻿ [DATE] ﻿ Team presentation 조짜기" at bounding box center [907, 262] width 554 height 19
click at [954, 364] on li "FACS protocol: 정아" at bounding box center [907, 365] width 554 height 16
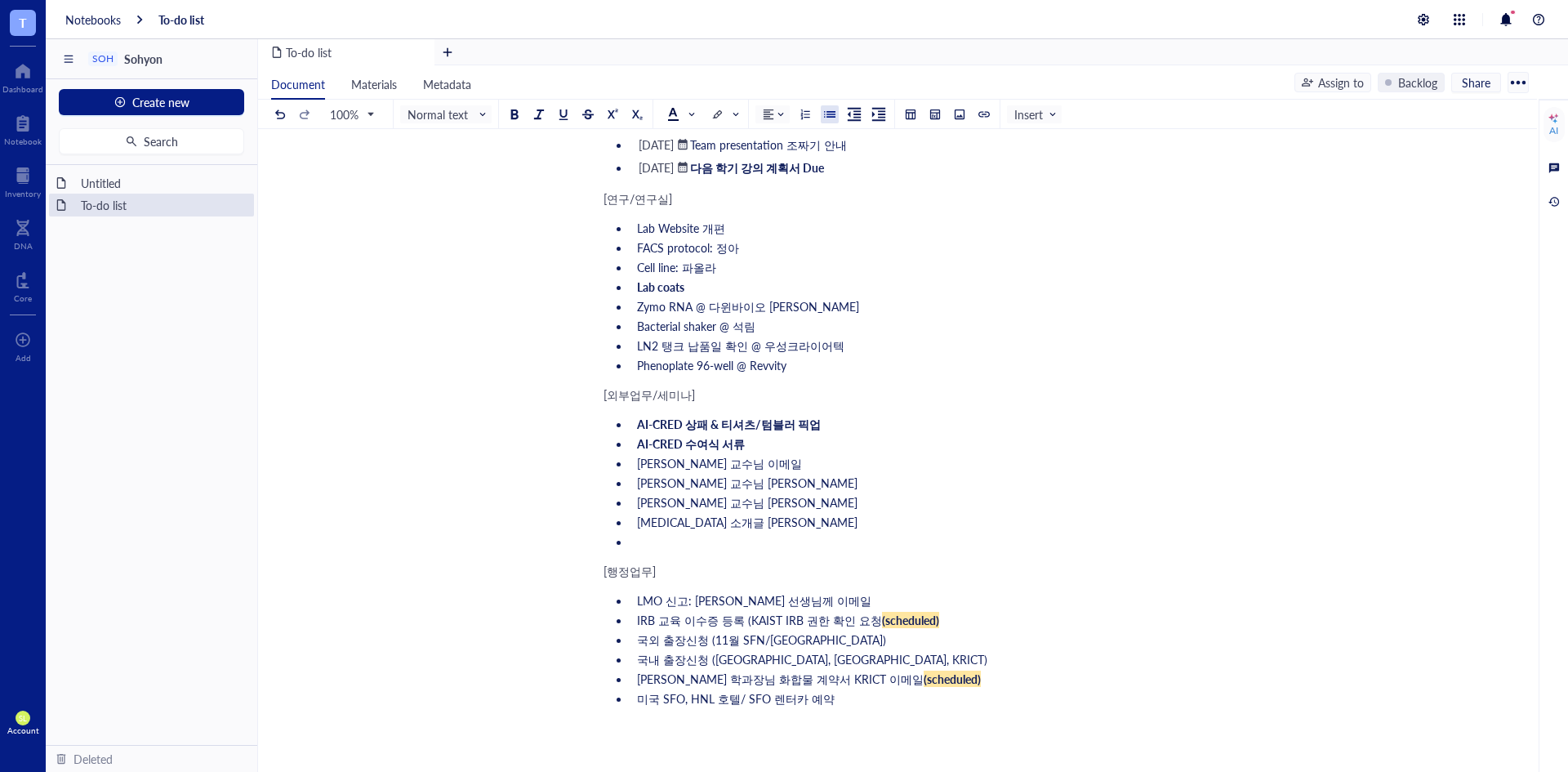
scroll to position [163, 0]
